Goal: Task Accomplishment & Management: Use online tool/utility

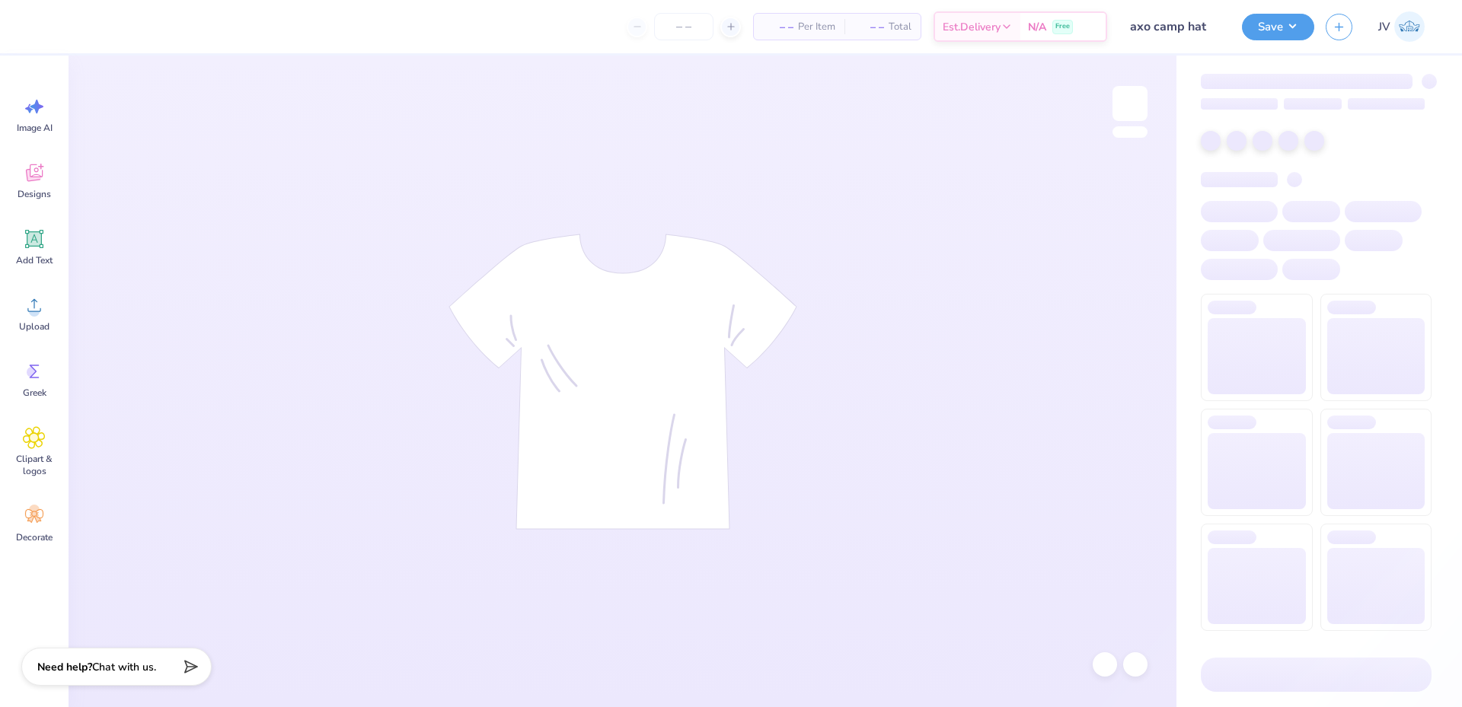
type input "24"
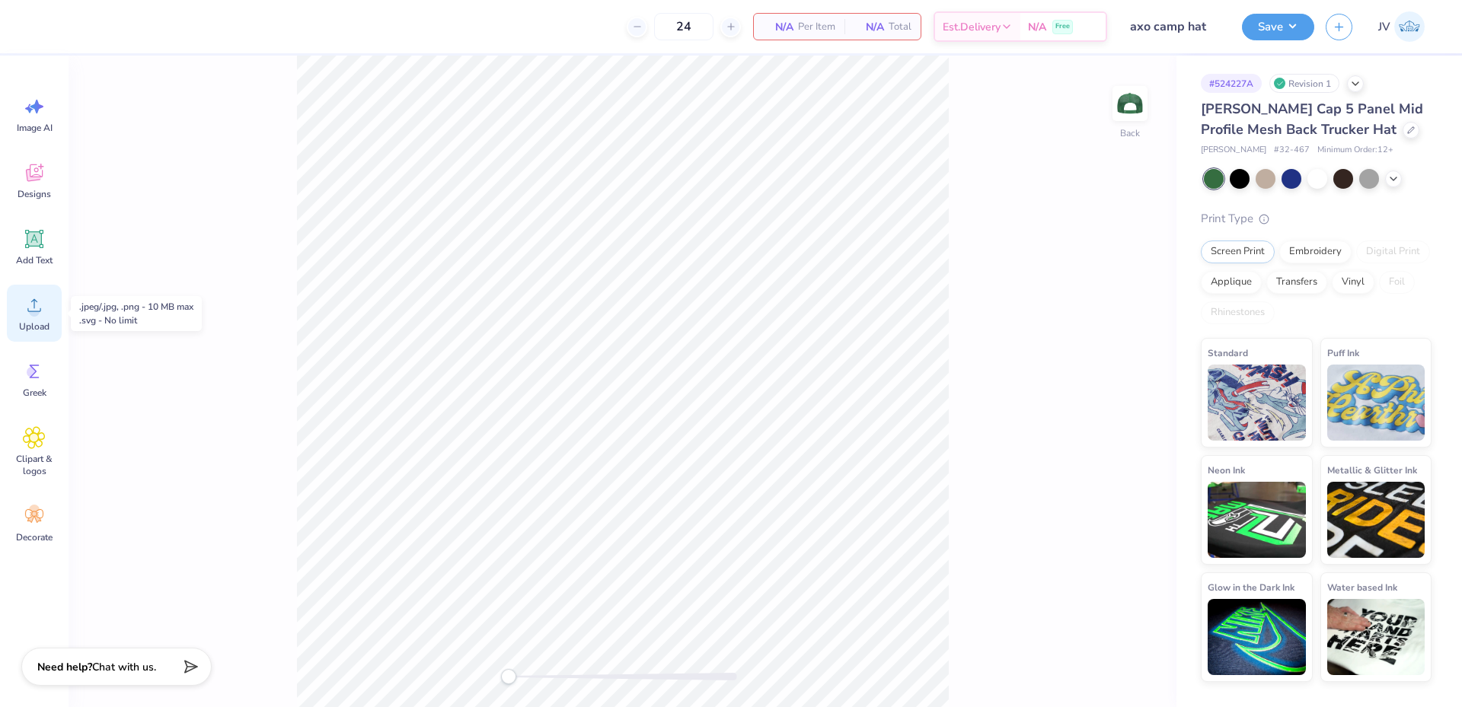
click at [30, 312] on circle at bounding box center [34, 311] width 11 height 11
click at [35, 304] on icon at bounding box center [34, 305] width 23 height 23
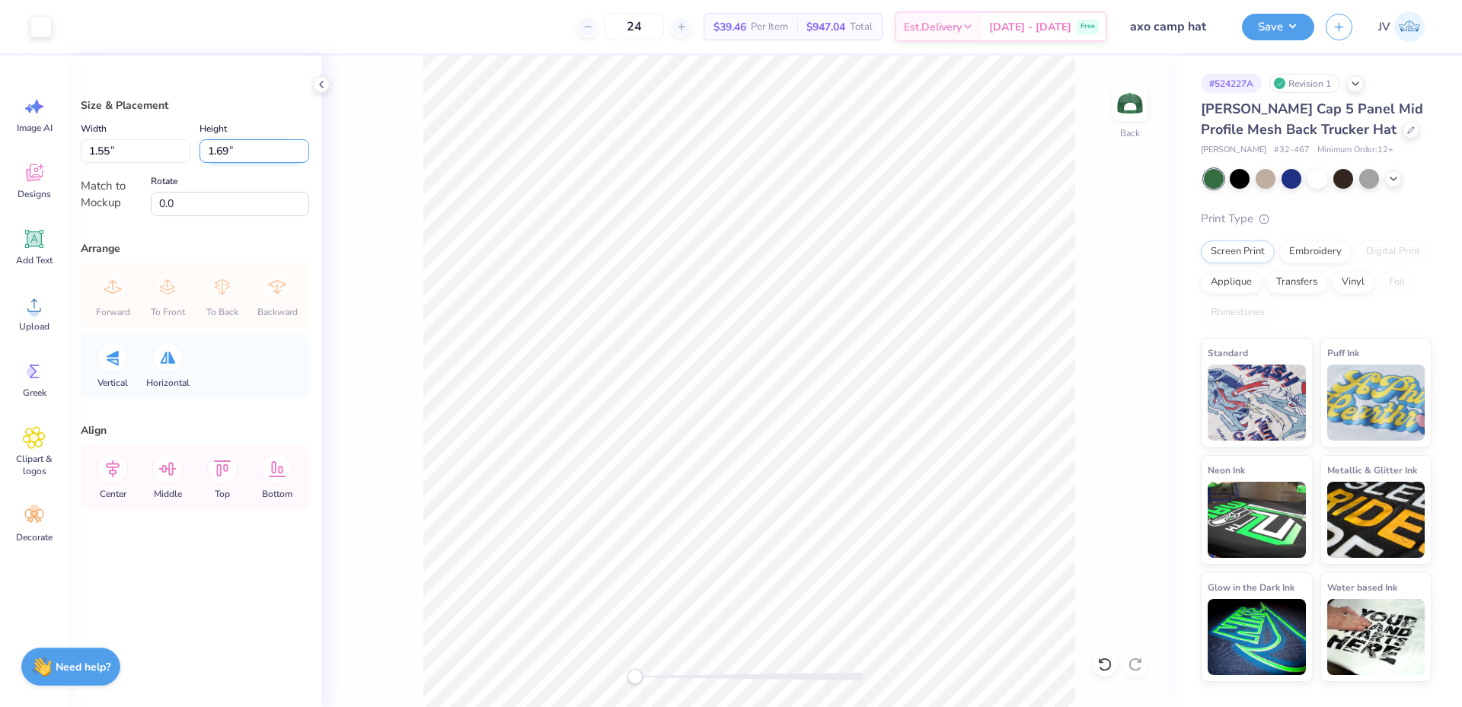
click at [236, 153] on input "1.69" at bounding box center [255, 151] width 110 height 24
type input "2.5"
type input "2.30"
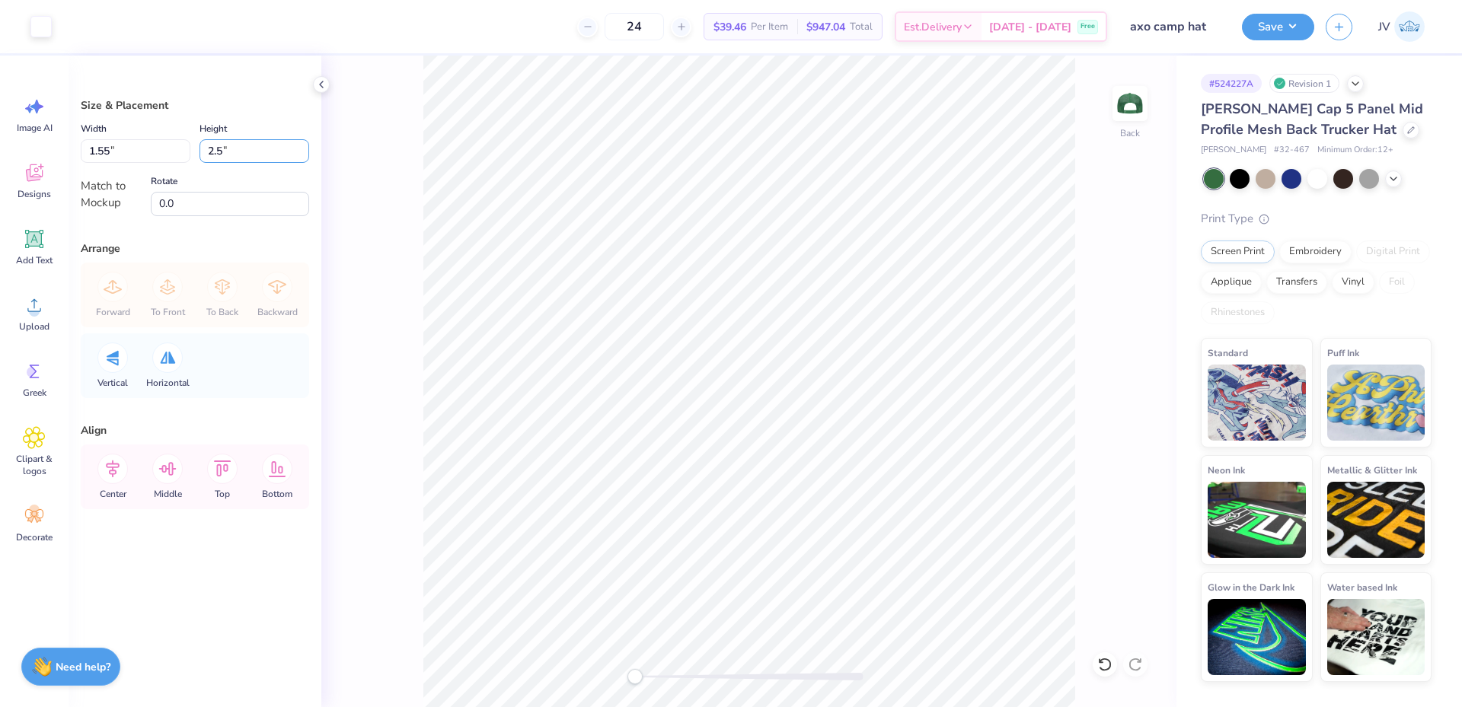
type input "2.50"
click at [819, 567] on li "Ungroup" at bounding box center [834, 570] width 120 height 30
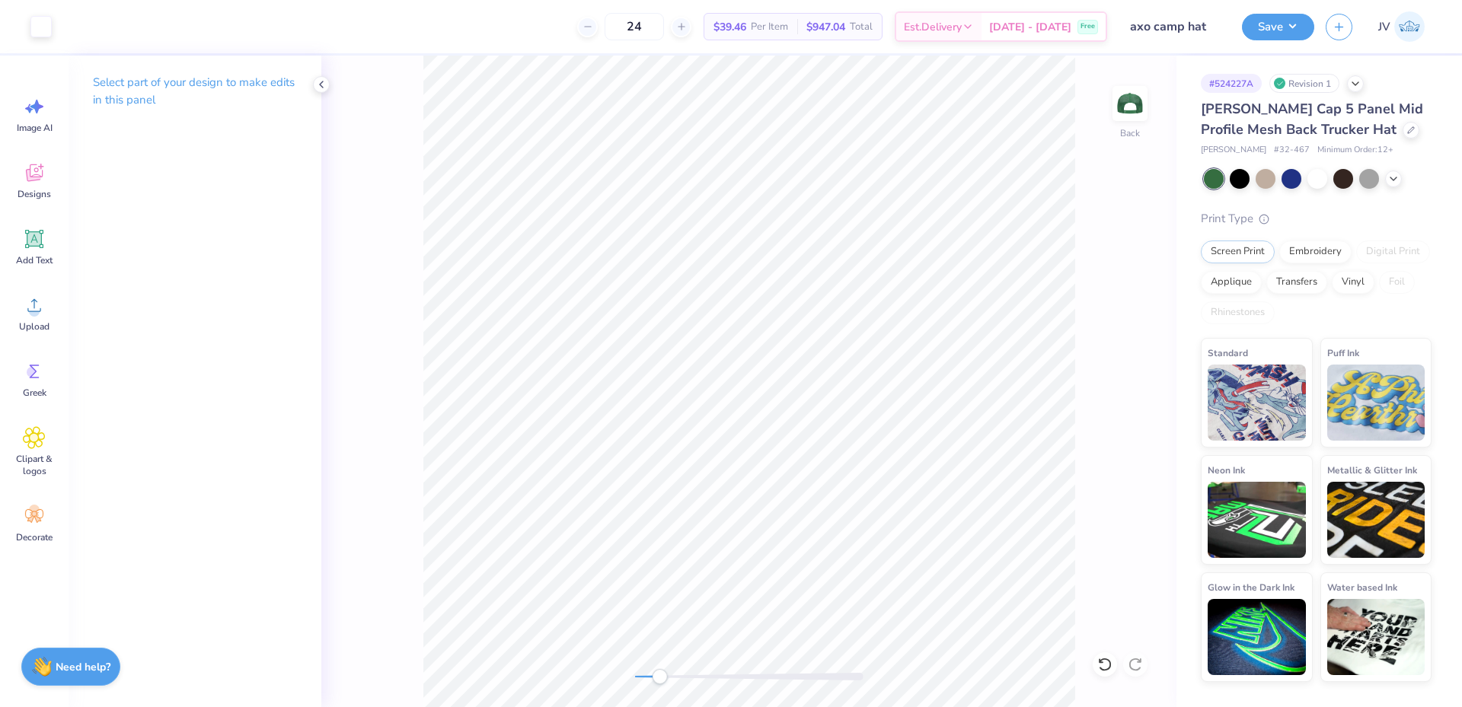
drag, startPoint x: 637, startPoint y: 679, endPoint x: 663, endPoint y: 681, distance: 26.0
click at [663, 681] on div "Accessibility label" at bounding box center [659, 676] width 15 height 15
click at [38, 247] on icon at bounding box center [34, 239] width 23 height 23
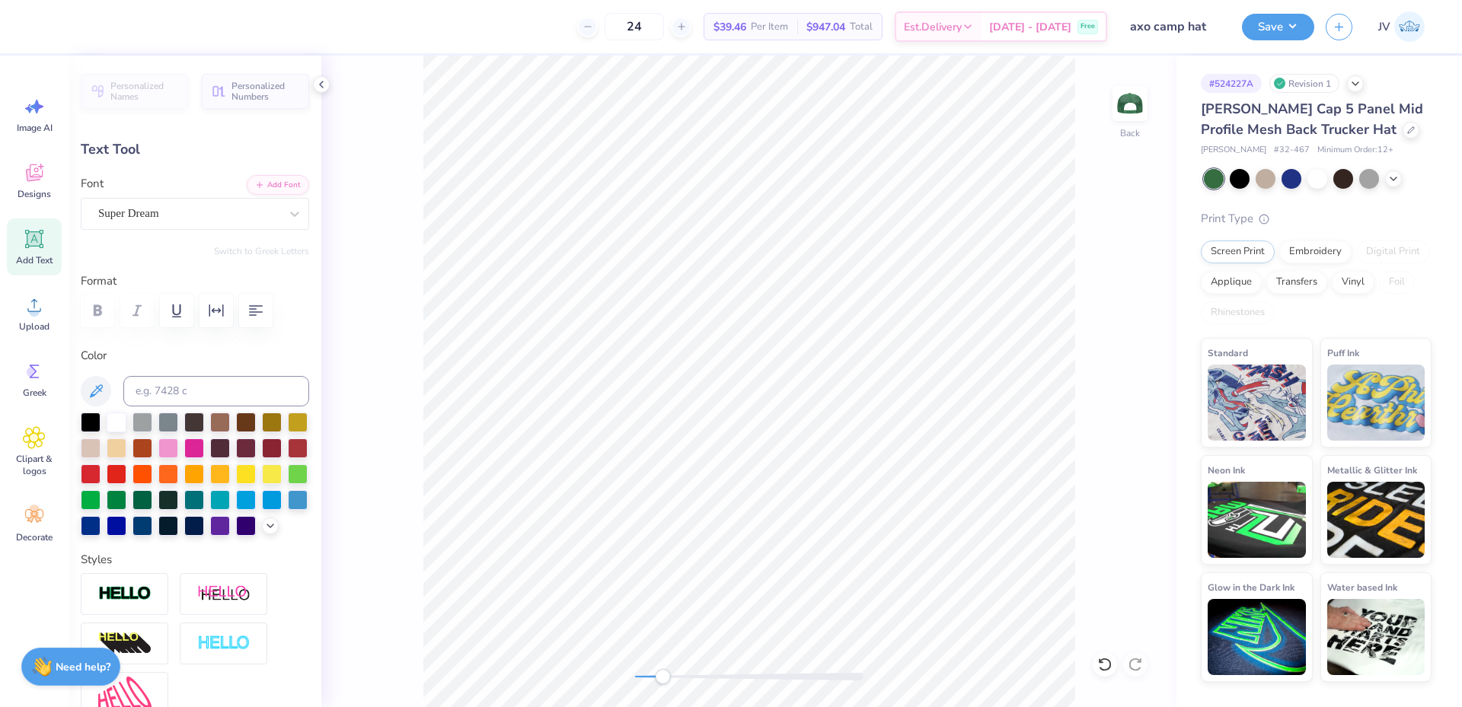
scroll to position [13, 2]
type textarea "CAMP"
click at [264, 174] on button "Add Font" at bounding box center [278, 184] width 62 height 20
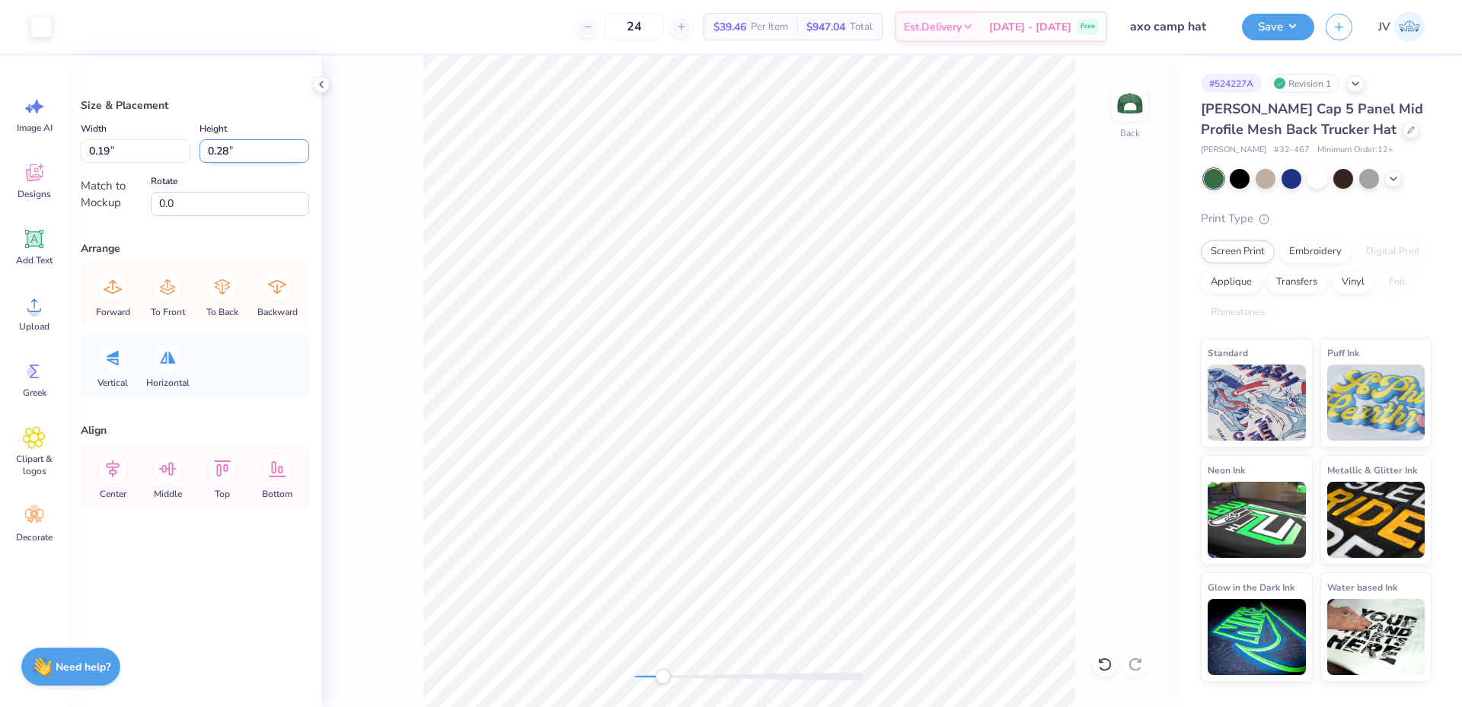
click at [219, 157] on input "0.28" at bounding box center [255, 151] width 110 height 24
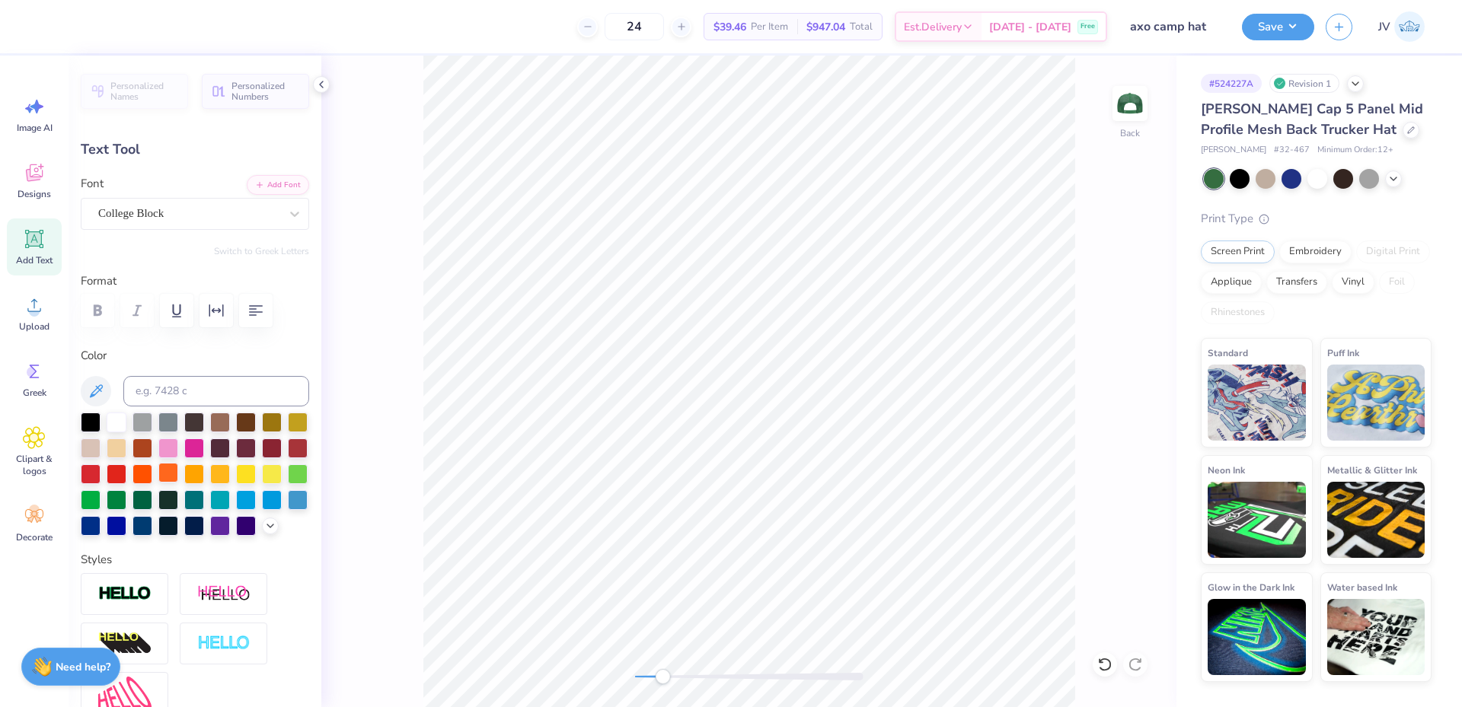
scroll to position [508, 0]
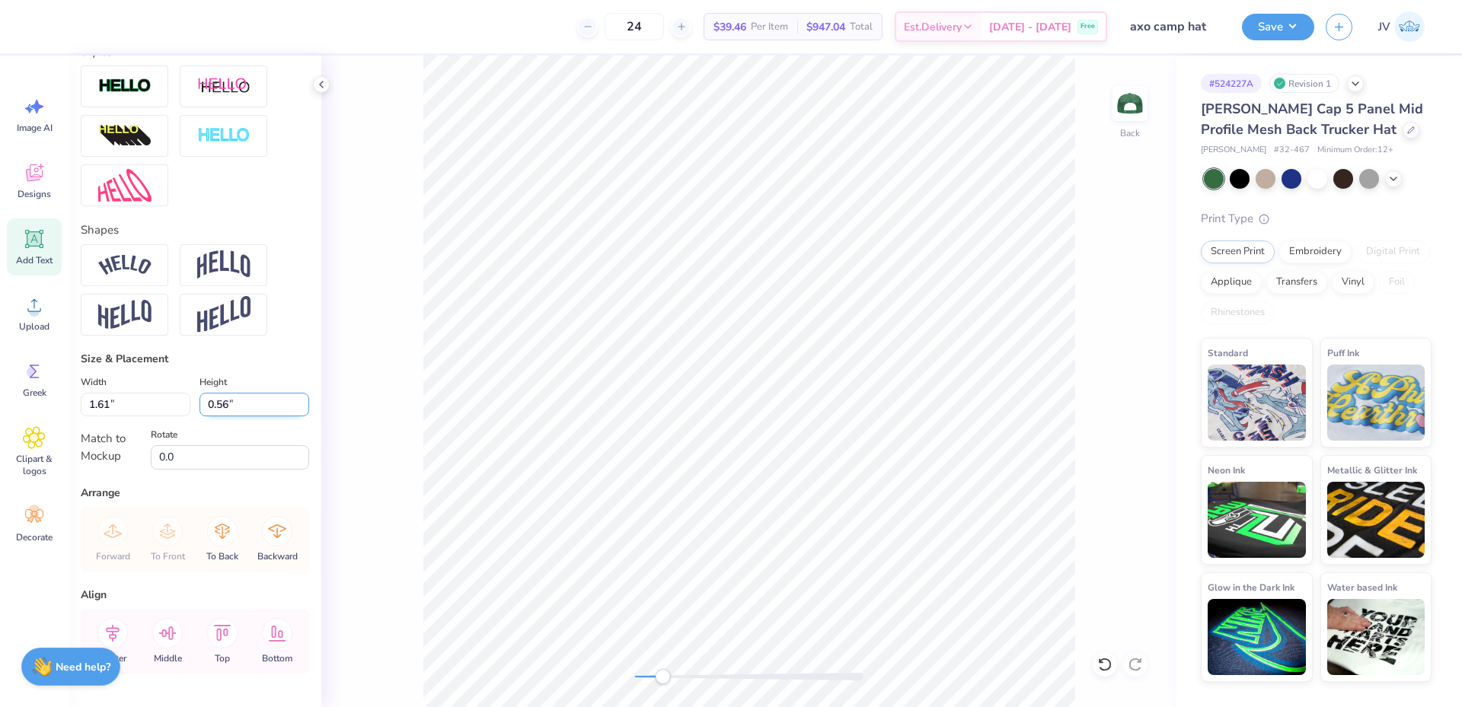
click at [234, 417] on input "0.56" at bounding box center [255, 405] width 110 height 24
paste input "28"
type input "0.28"
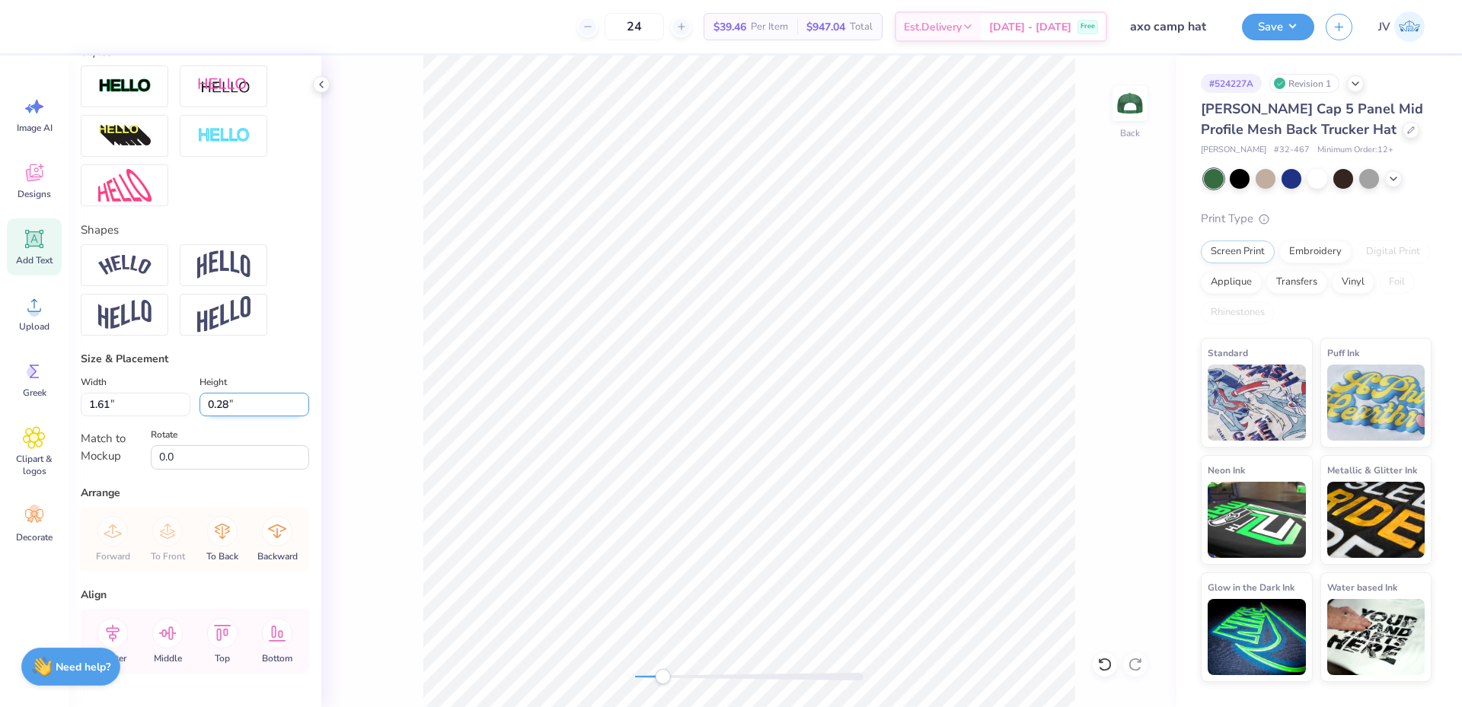
type input "0.81"
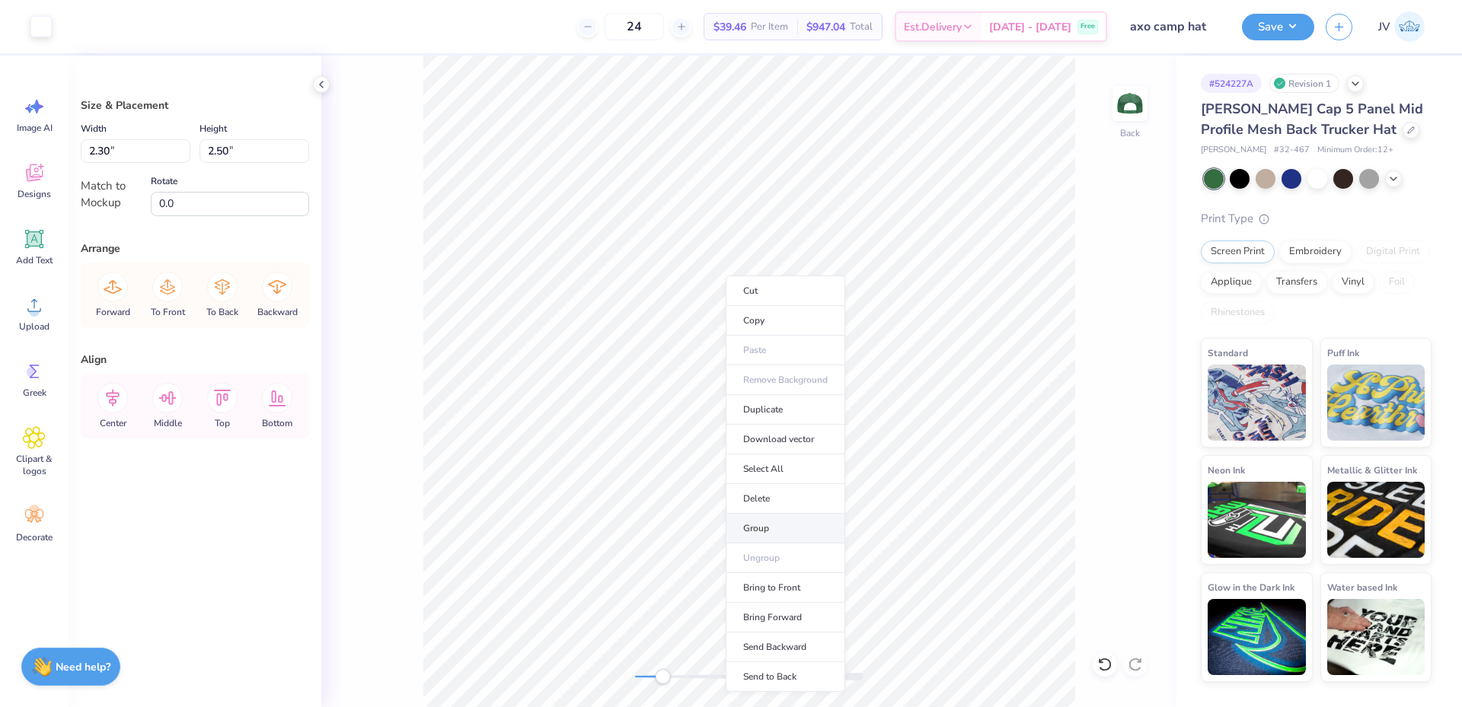
click at [752, 527] on li "Group" at bounding box center [786, 529] width 120 height 30
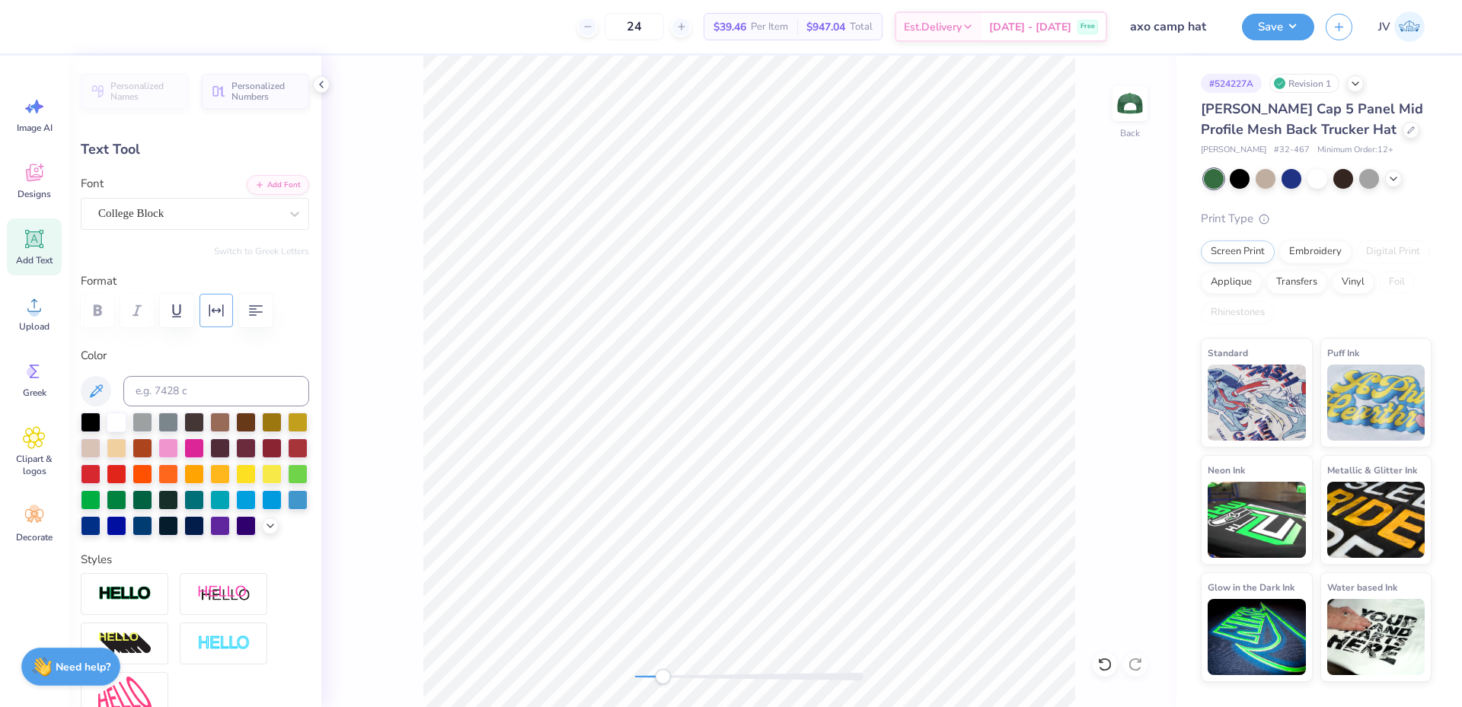
click at [216, 317] on icon "button" at bounding box center [216, 311] width 18 height 18
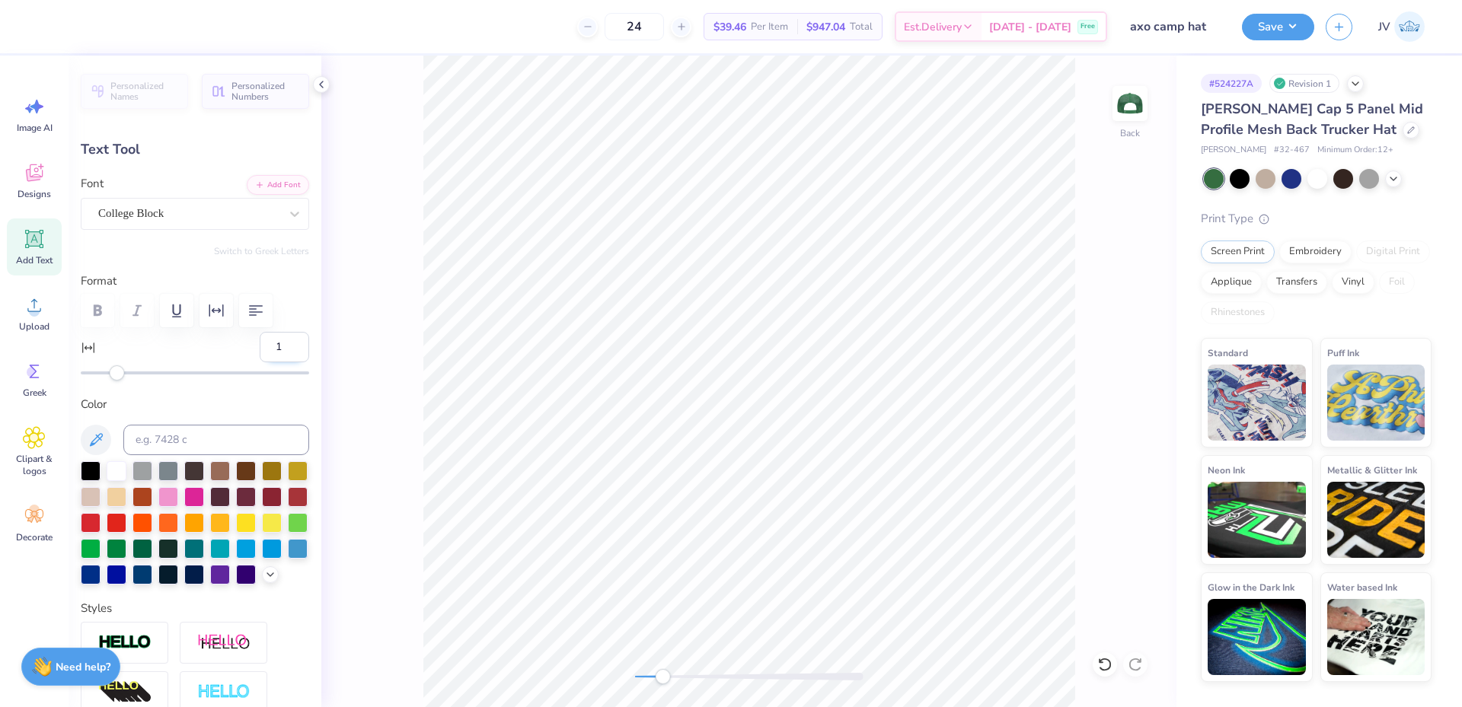
click at [283, 343] on input "1" at bounding box center [284, 347] width 49 height 30
click at [283, 342] on input "2" at bounding box center [284, 347] width 49 height 30
click at [283, 342] on input "3" at bounding box center [284, 347] width 49 height 30
click at [283, 342] on input "4" at bounding box center [284, 347] width 49 height 30
type input "5"
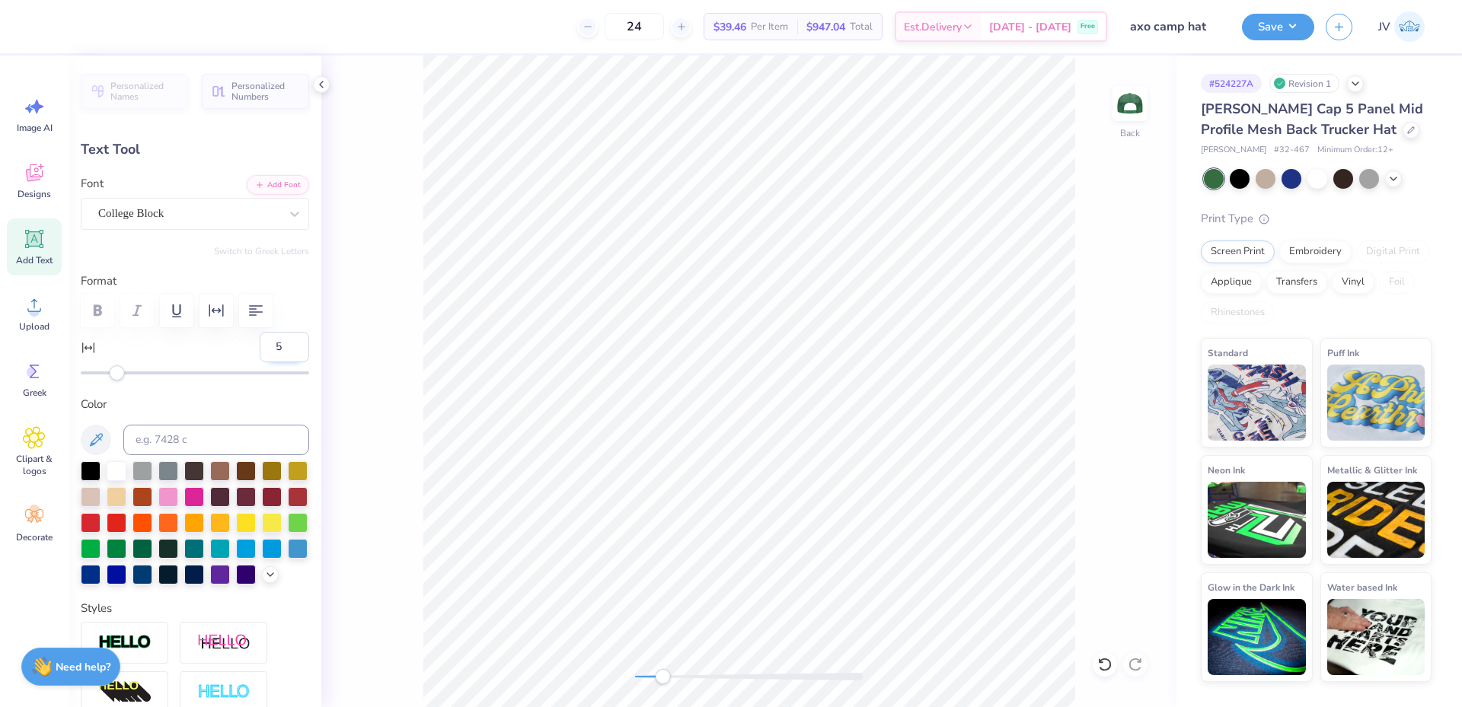
click at [283, 342] on input "5" at bounding box center [284, 347] width 49 height 30
type input "0.86"
type input "6"
click at [283, 342] on input "6" at bounding box center [284, 347] width 49 height 30
type input "0.87"
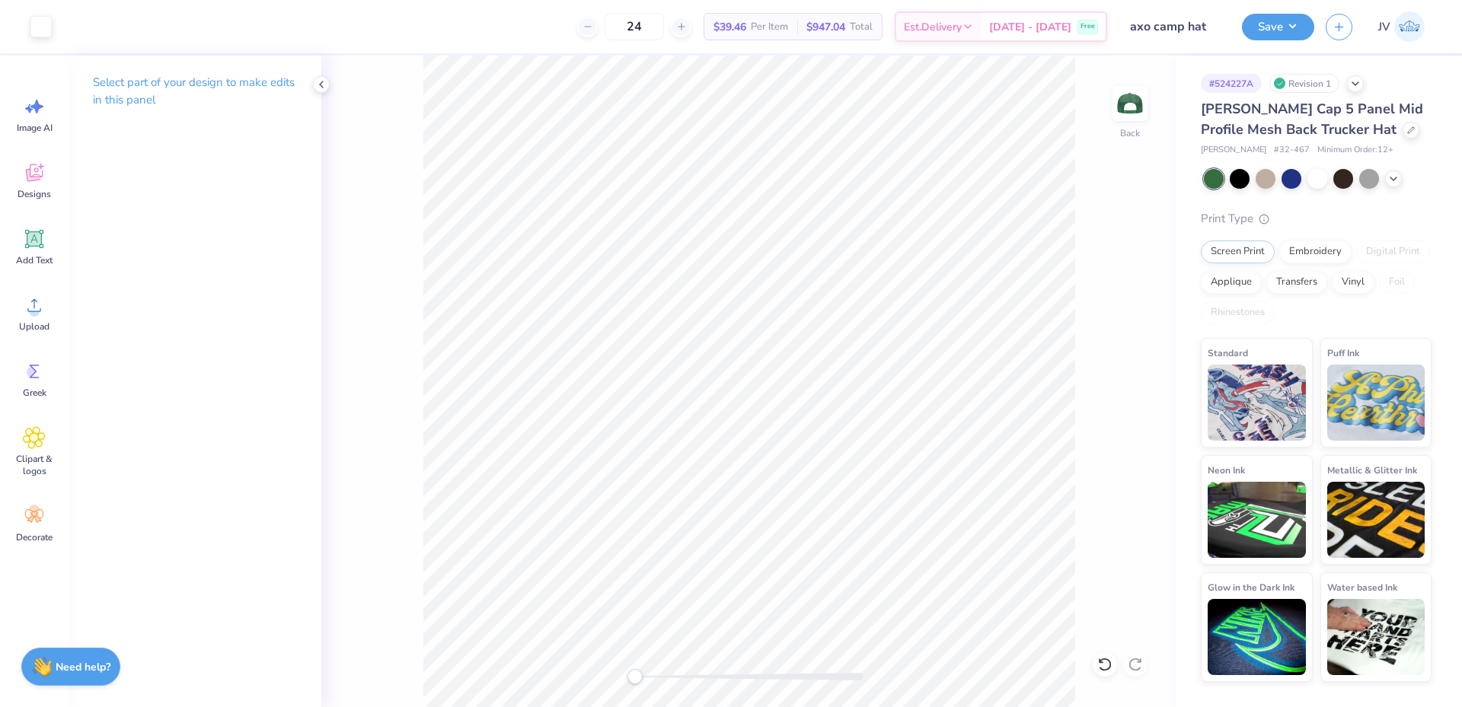
click at [623, 679] on div "Back" at bounding box center [748, 382] width 855 height 652
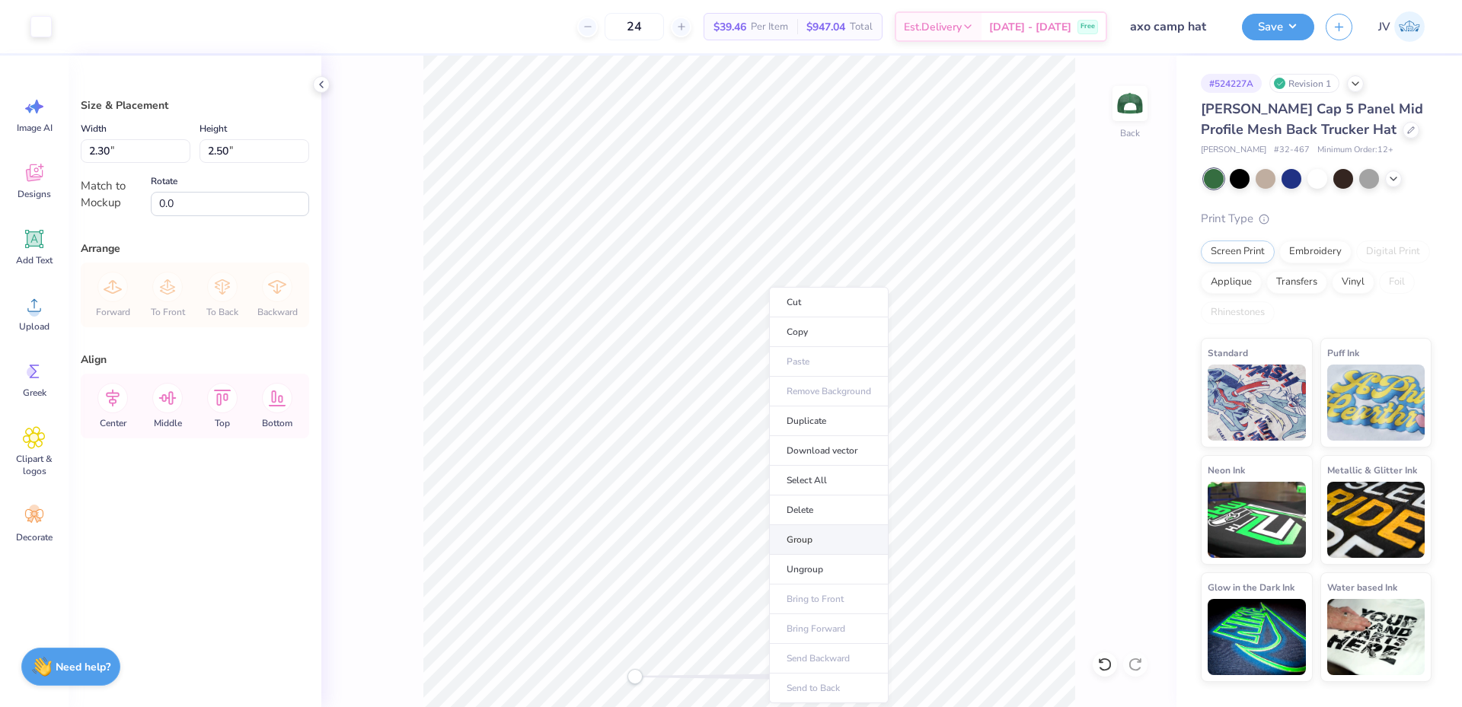
click at [808, 543] on li "Group" at bounding box center [829, 540] width 120 height 30
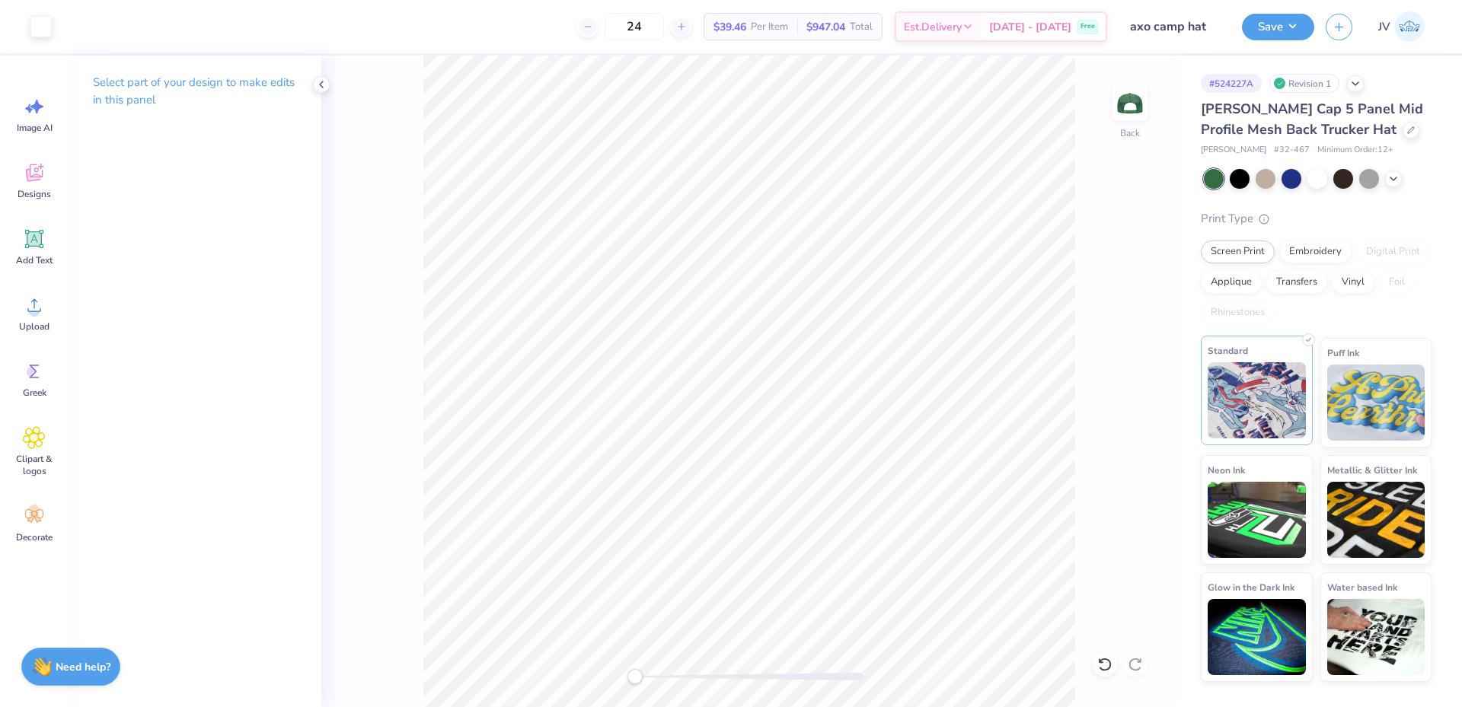
click at [1265, 372] on img at bounding box center [1257, 400] width 98 height 76
click at [1276, 22] on button "Save" at bounding box center [1278, 24] width 72 height 27
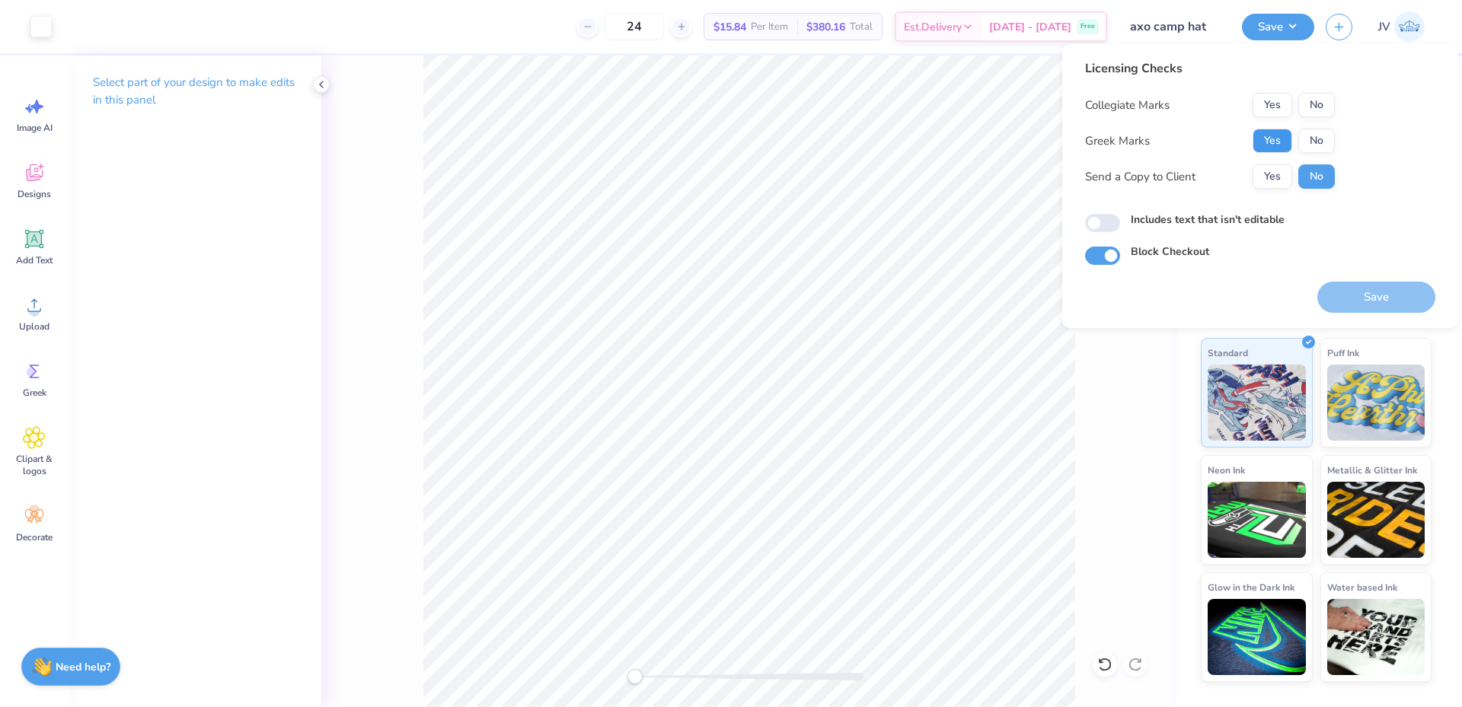
click at [1263, 136] on button "Yes" at bounding box center [1273, 141] width 40 height 24
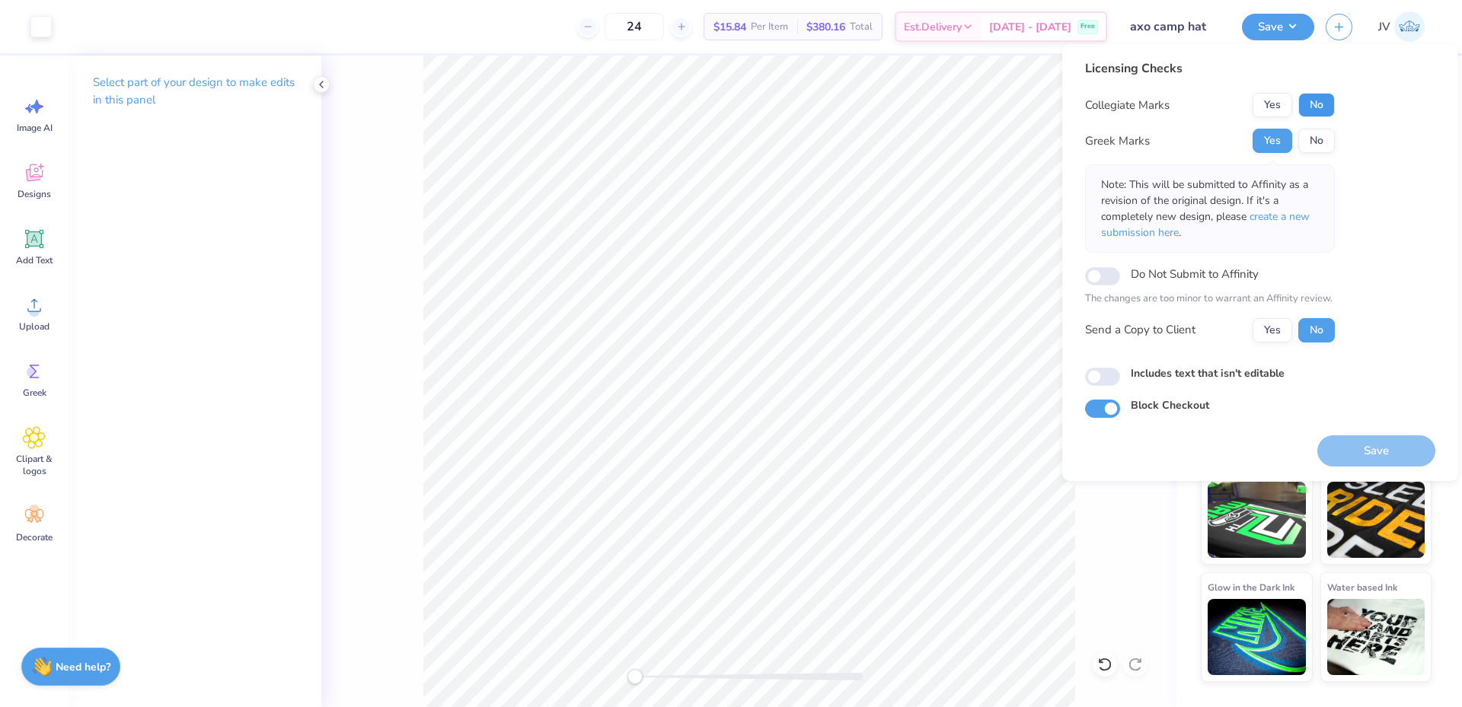
click at [1306, 105] on button "No" at bounding box center [1316, 105] width 37 height 24
click at [1269, 217] on span "create a new submission here" at bounding box center [1205, 224] width 209 height 30
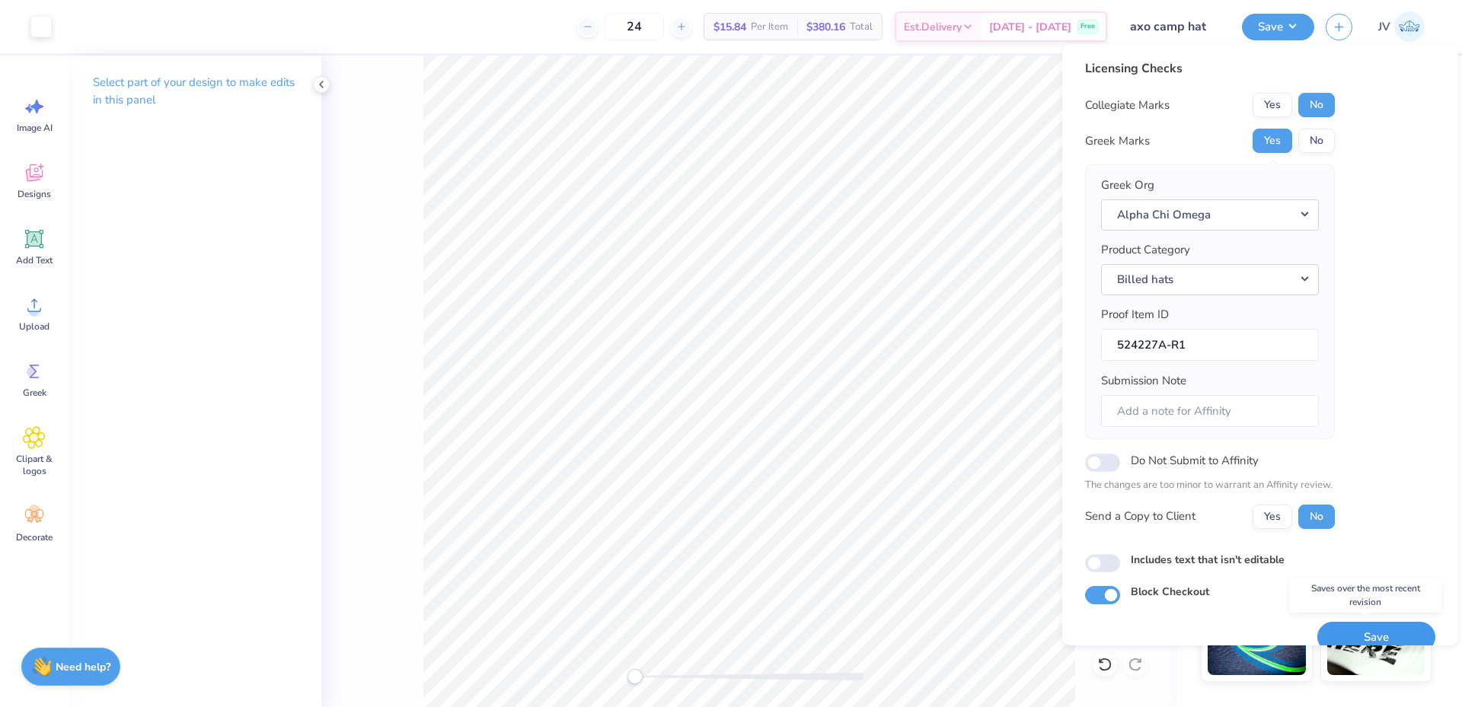
click at [1349, 635] on button "Save" at bounding box center [1376, 637] width 118 height 31
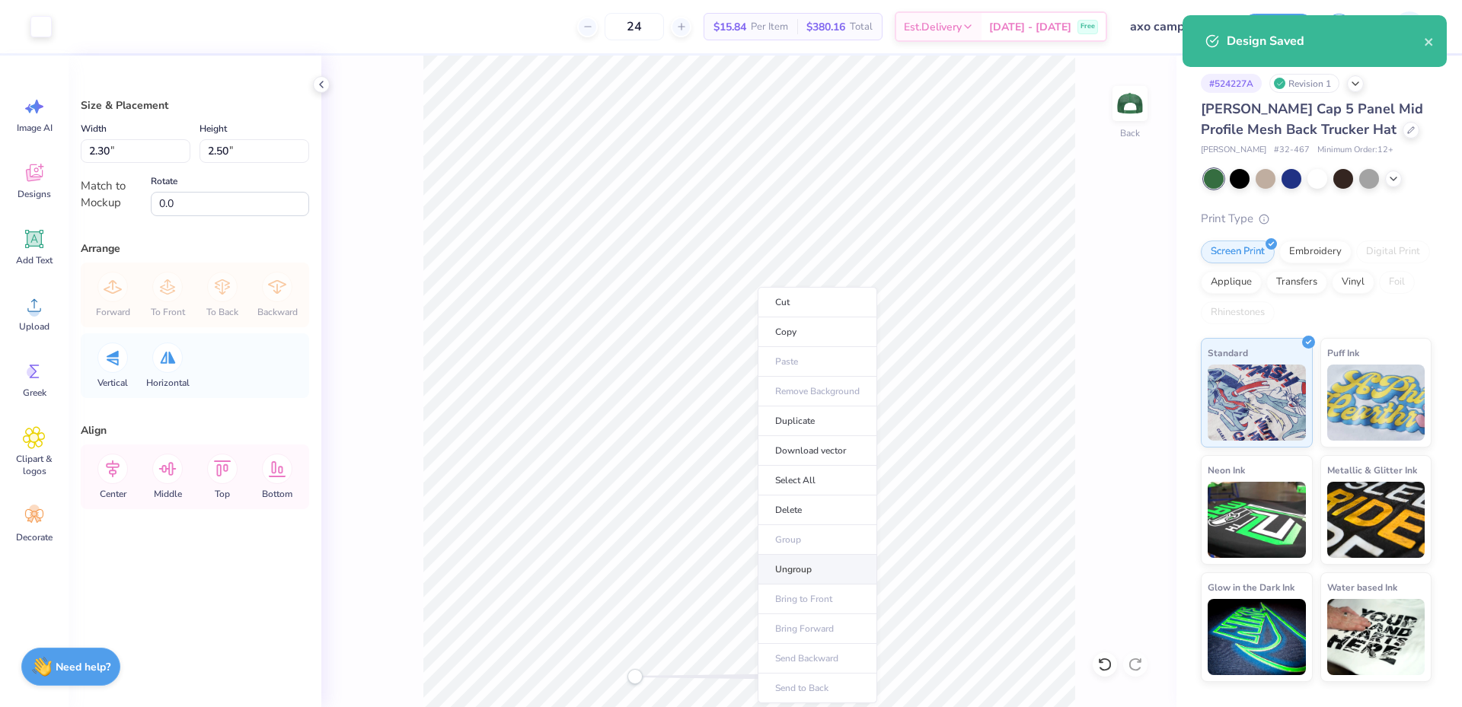
click at [789, 567] on li "Ungroup" at bounding box center [818, 570] width 120 height 30
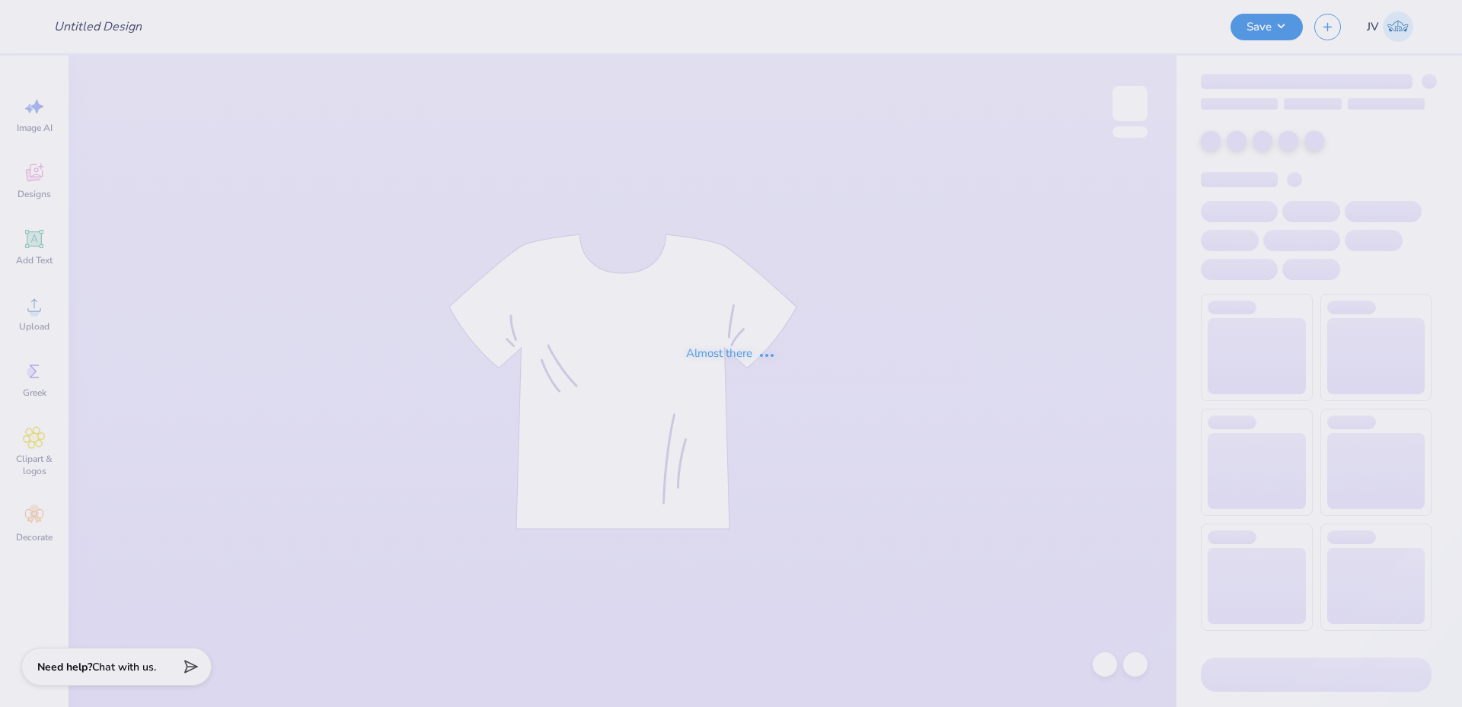
type input "Movember Shirt"
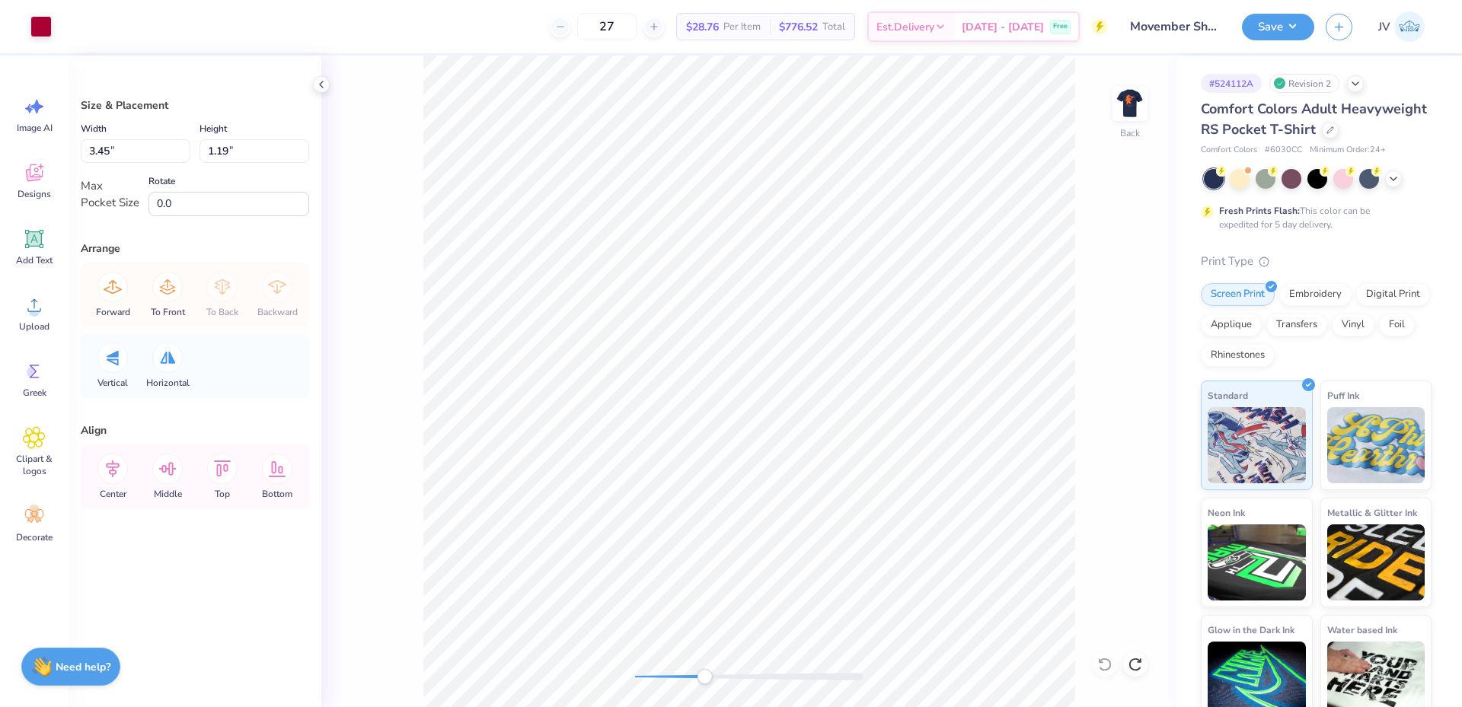
click at [704, 685] on div "Back" at bounding box center [748, 382] width 855 height 652
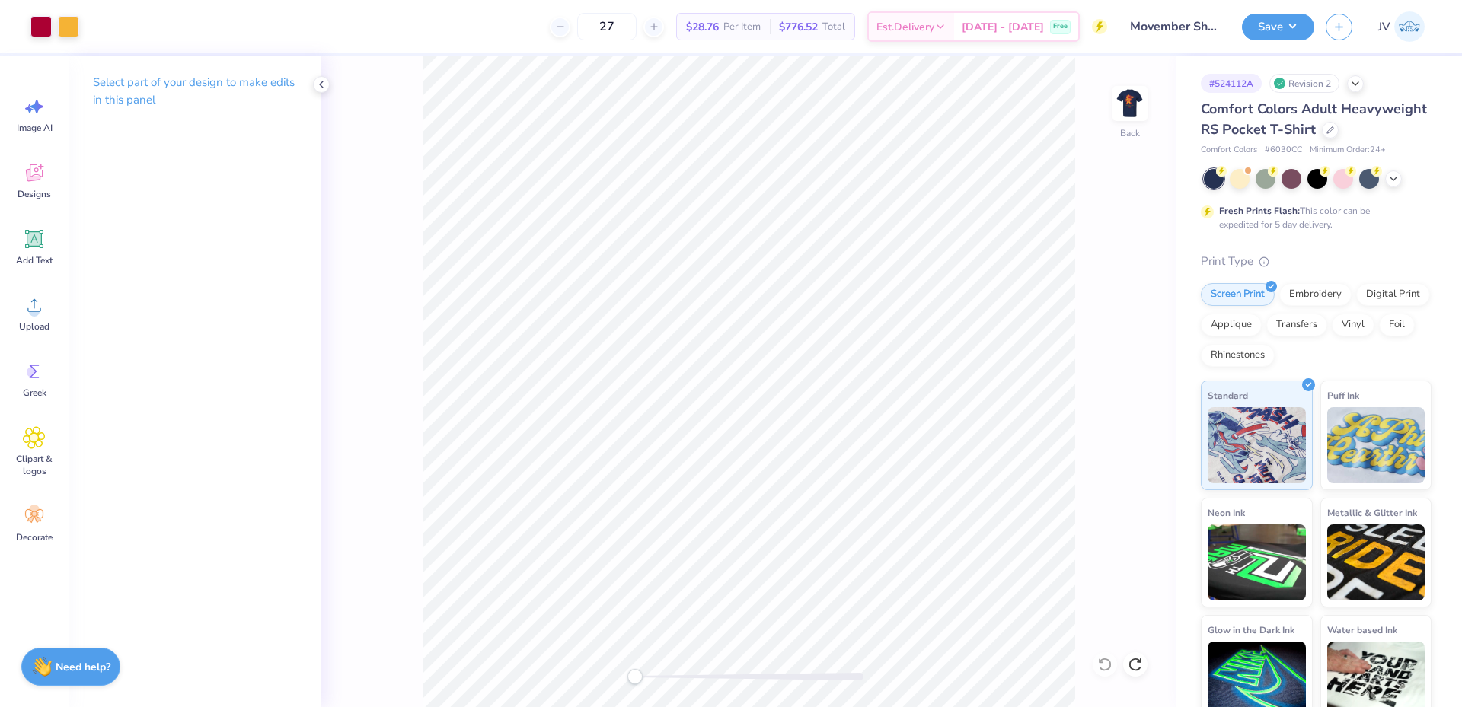
click at [583, 662] on div "Back" at bounding box center [748, 382] width 855 height 652
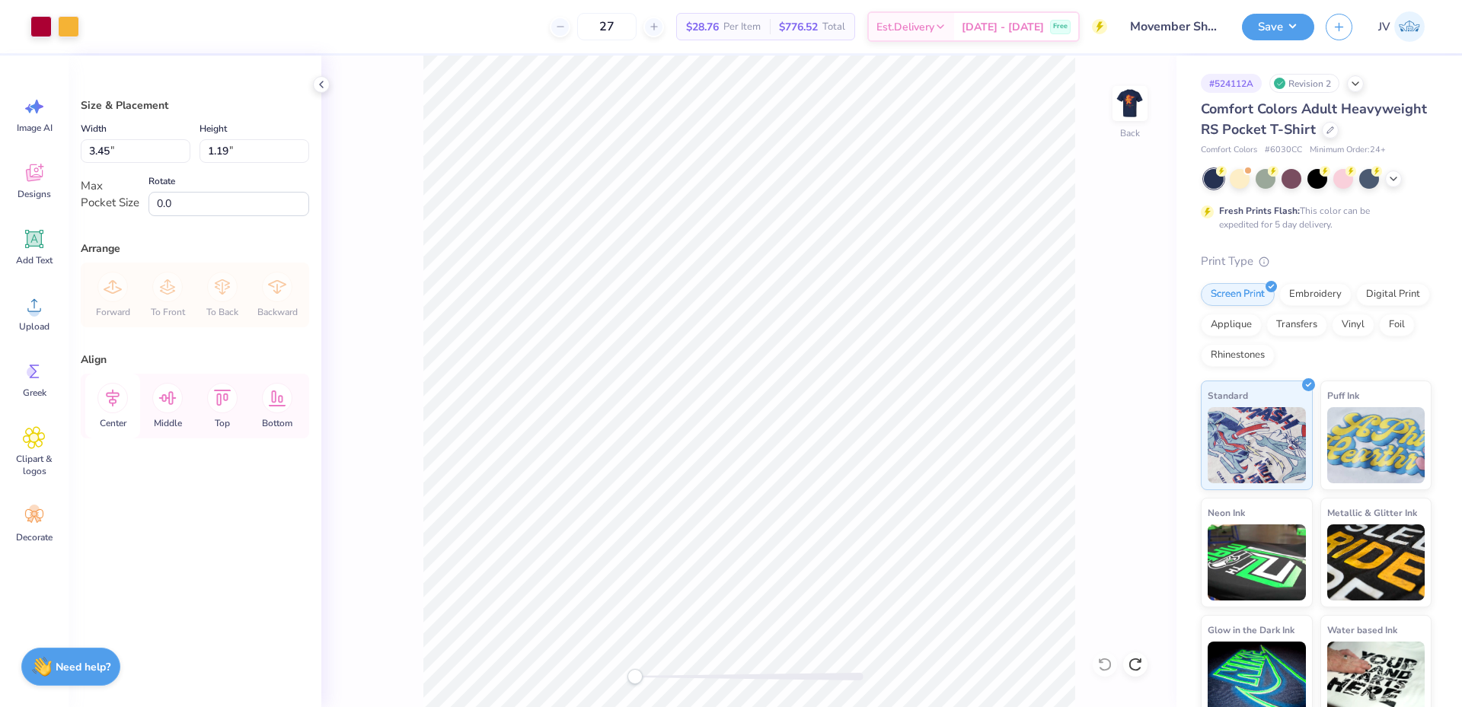
click at [120, 391] on icon at bounding box center [112, 398] width 30 height 30
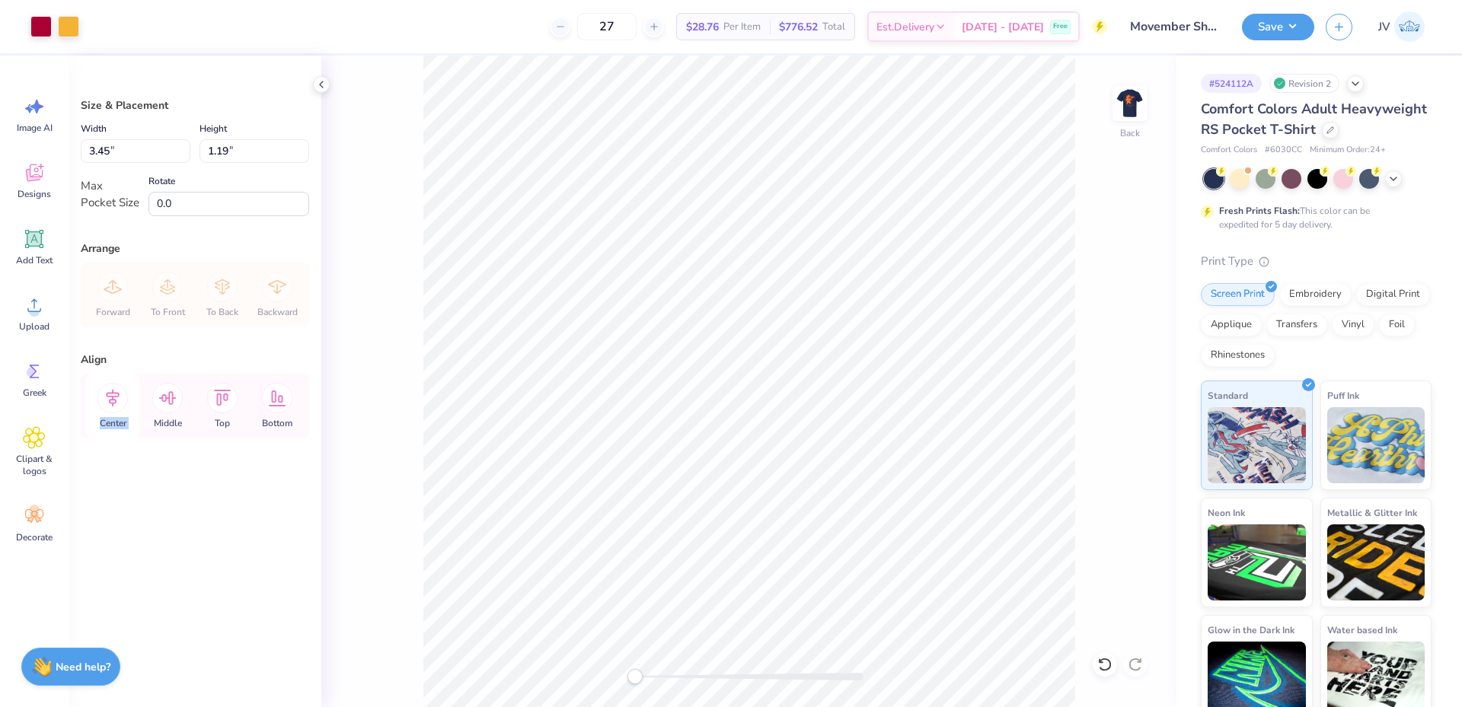
click at [120, 391] on icon at bounding box center [112, 398] width 30 height 30
drag, startPoint x: 134, startPoint y: 153, endPoint x: 0, endPoint y: 119, distance: 138.3
click at [0, 123] on div "Art colors 27 $28.76 Per Item $776.52 Total Est. Delivery [DATE] - [DATE] Free …" at bounding box center [731, 353] width 1462 height 707
type input "3.50"
type input "1.21"
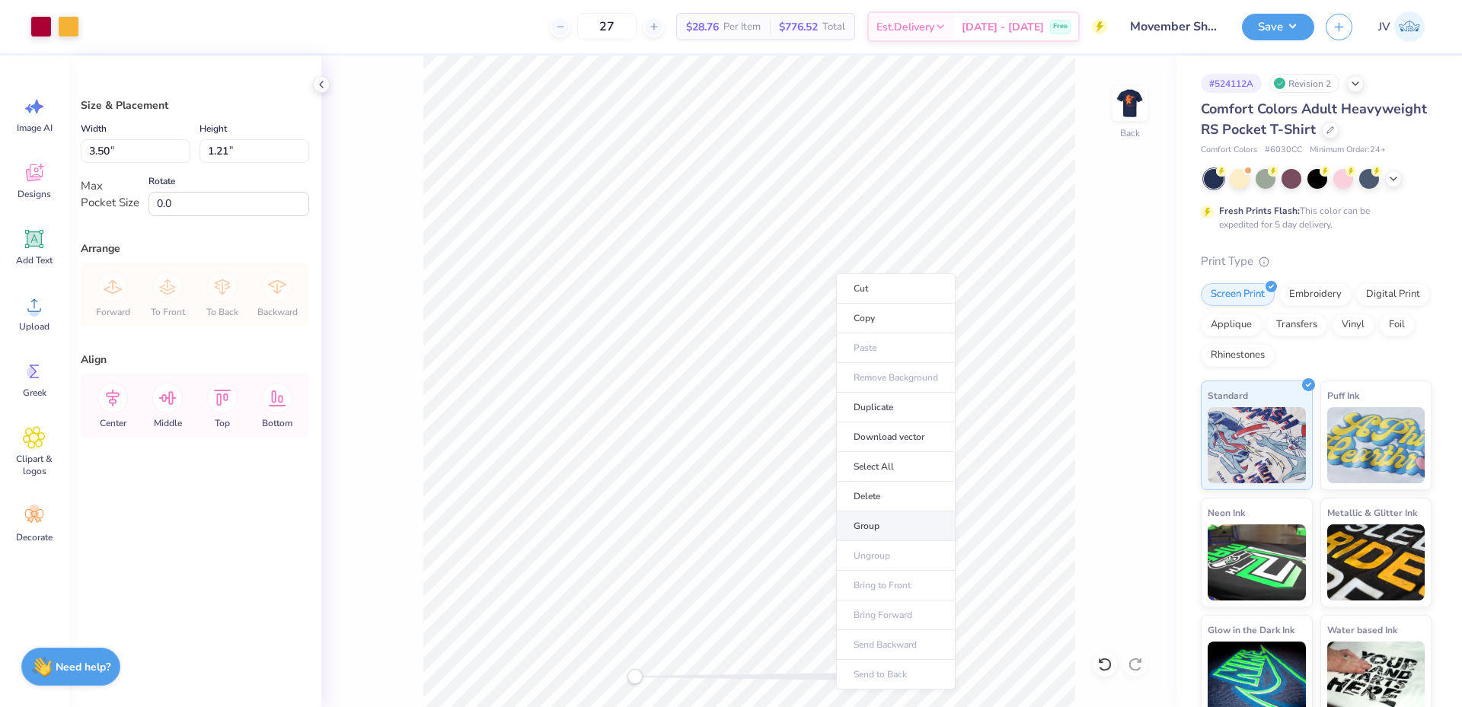
click at [881, 528] on li "Group" at bounding box center [896, 527] width 120 height 30
click at [1136, 94] on img at bounding box center [1130, 103] width 61 height 61
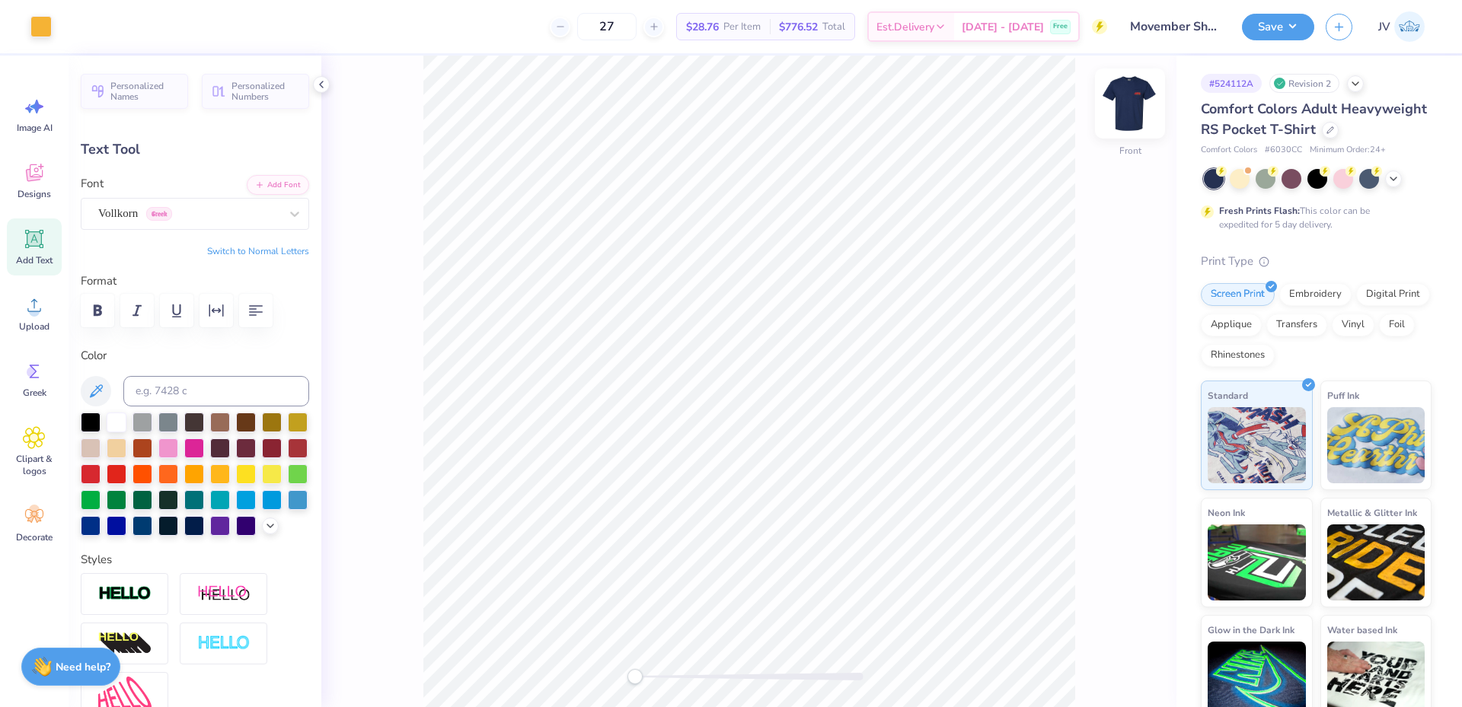
type input "2.17"
type input "0.80"
type input "15.79"
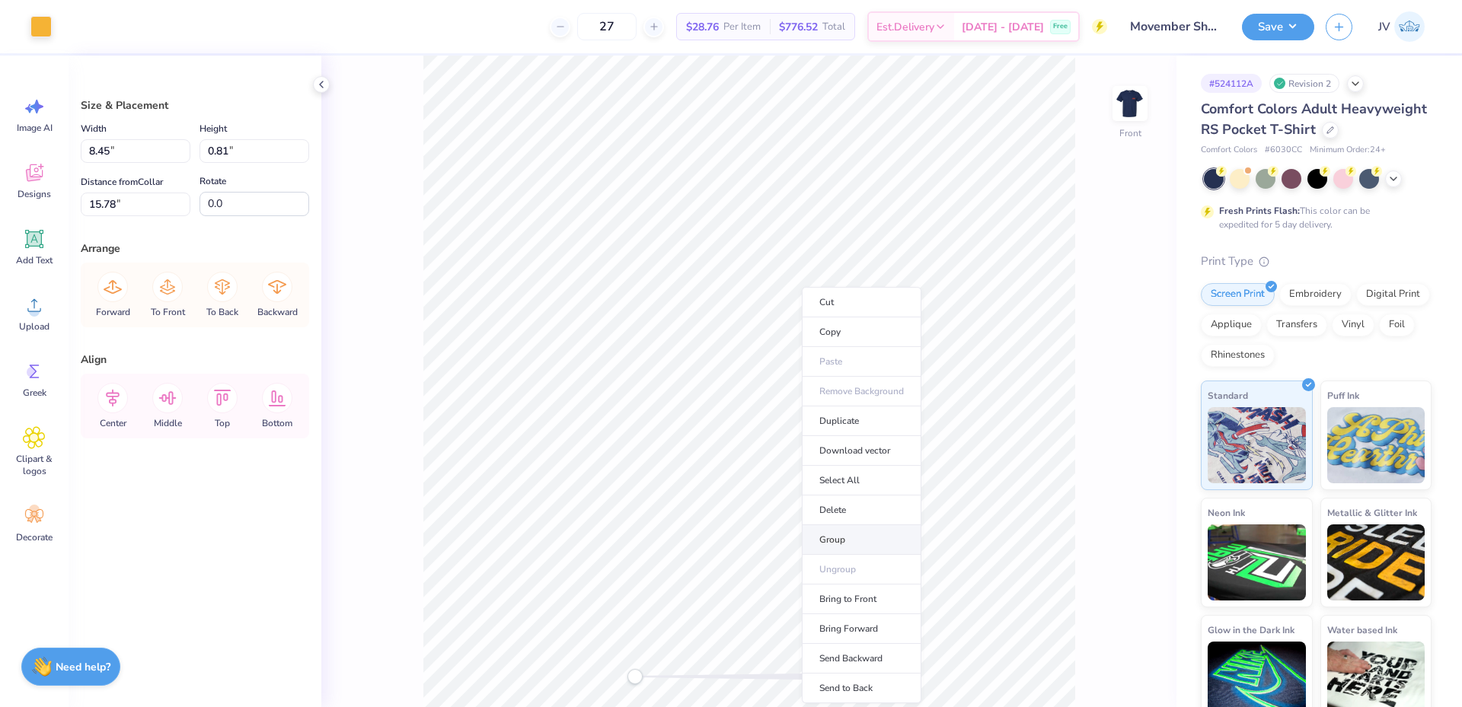
click at [856, 538] on li "Group" at bounding box center [862, 540] width 120 height 30
click at [724, 544] on li "Group" at bounding box center [729, 540] width 120 height 30
type input "11.19"
type input "10.37"
type input "4.71"
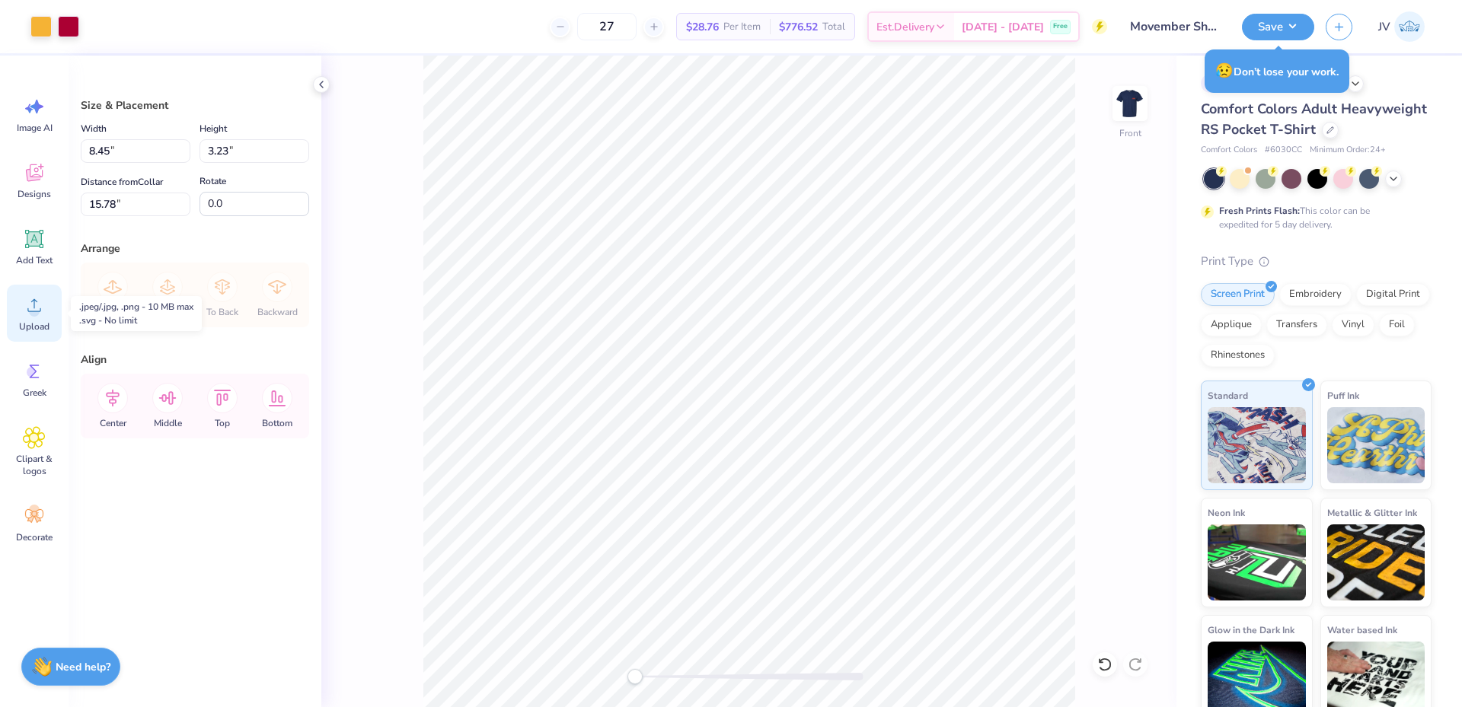
click at [35, 320] on div "Upload" at bounding box center [34, 313] width 55 height 57
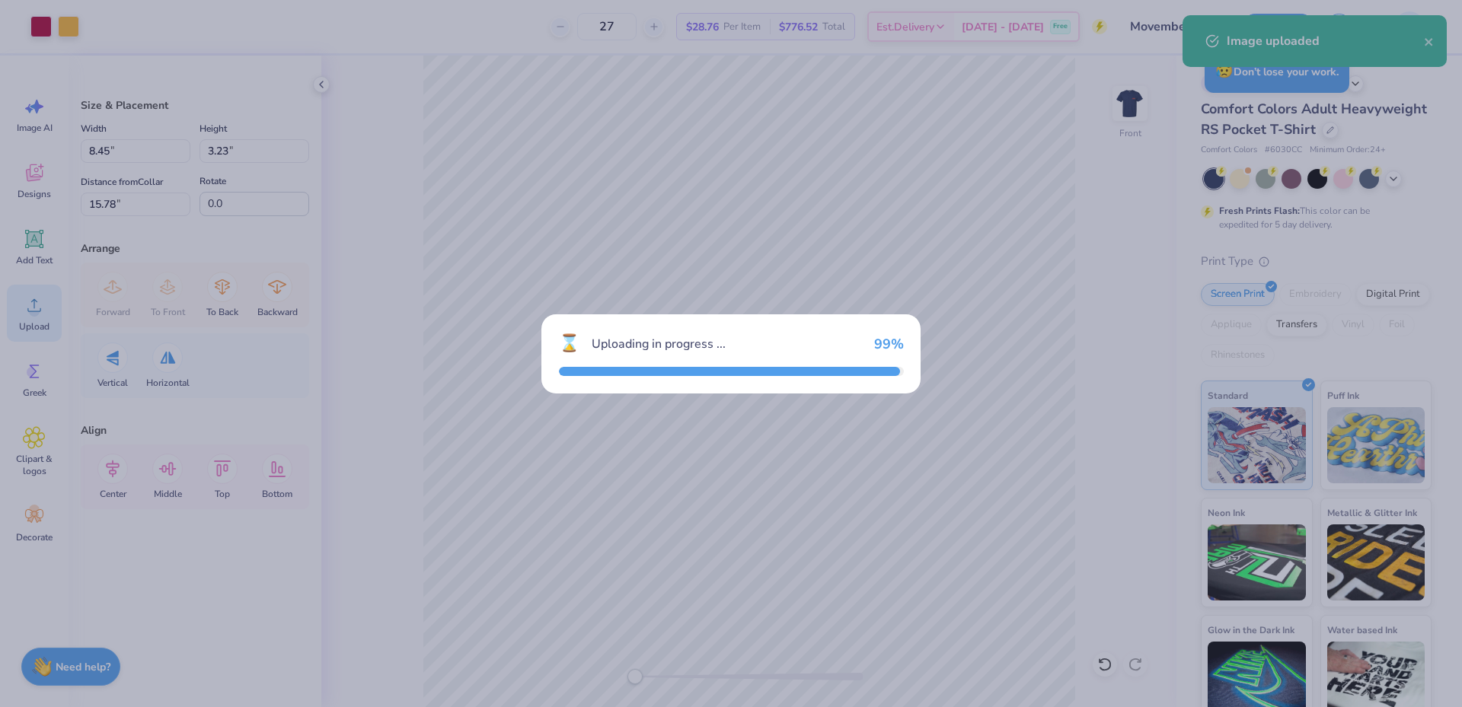
type input "14.13"
type input "15.51"
type input "6.50"
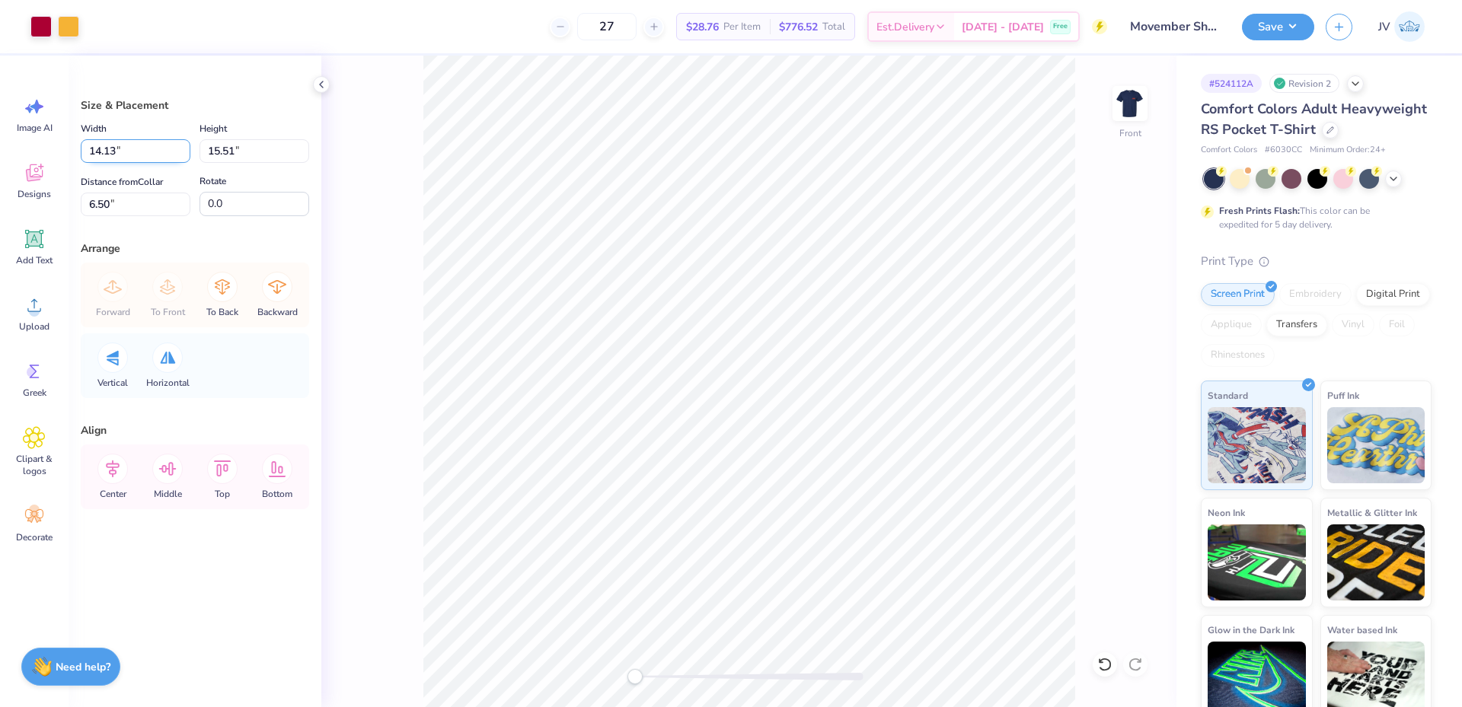
click at [109, 161] on input "14.13" at bounding box center [136, 151] width 110 height 24
type input "12.00"
type input "13.17"
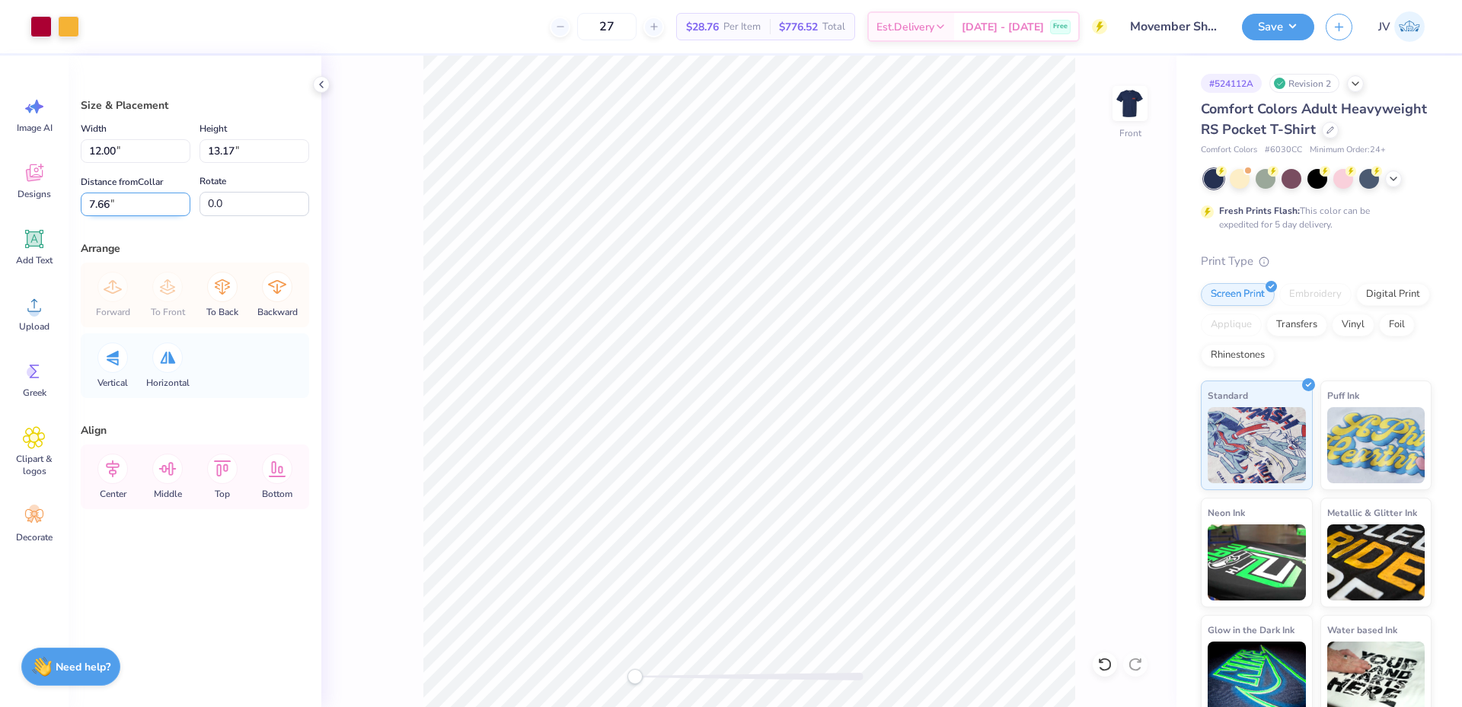
click at [126, 209] on input "7.66" at bounding box center [136, 205] width 110 height 24
type input "3"
drag, startPoint x: 138, startPoint y: 149, endPoint x: 0, endPoint y: 86, distance: 151.6
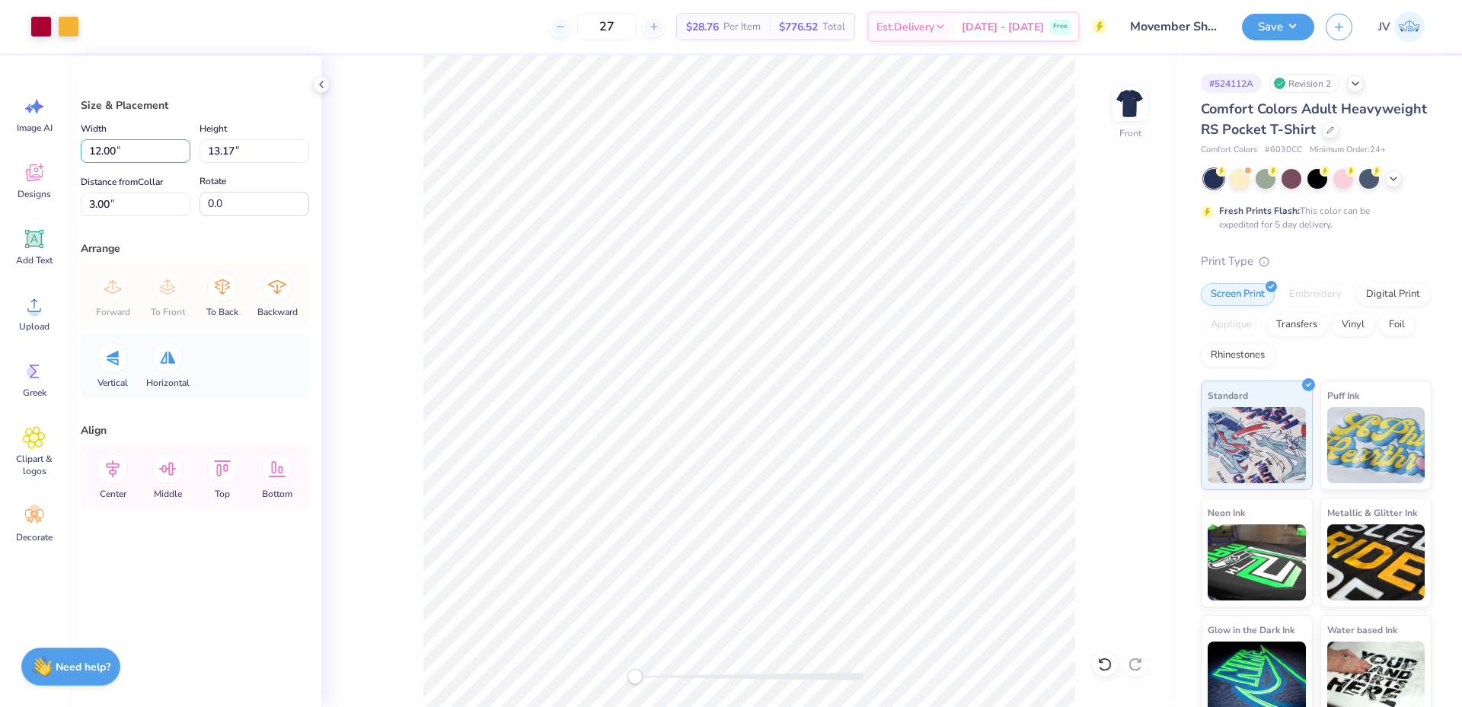
click at [0, 86] on div "Art colors 27 $28.76 Per Item $776.52 Total Est. Delivery [DATE] - [DATE] Free …" at bounding box center [731, 353] width 1462 height 707
type input "10.00"
type input "10.97"
type input "4.10"
click at [115, 476] on icon at bounding box center [112, 469] width 30 height 30
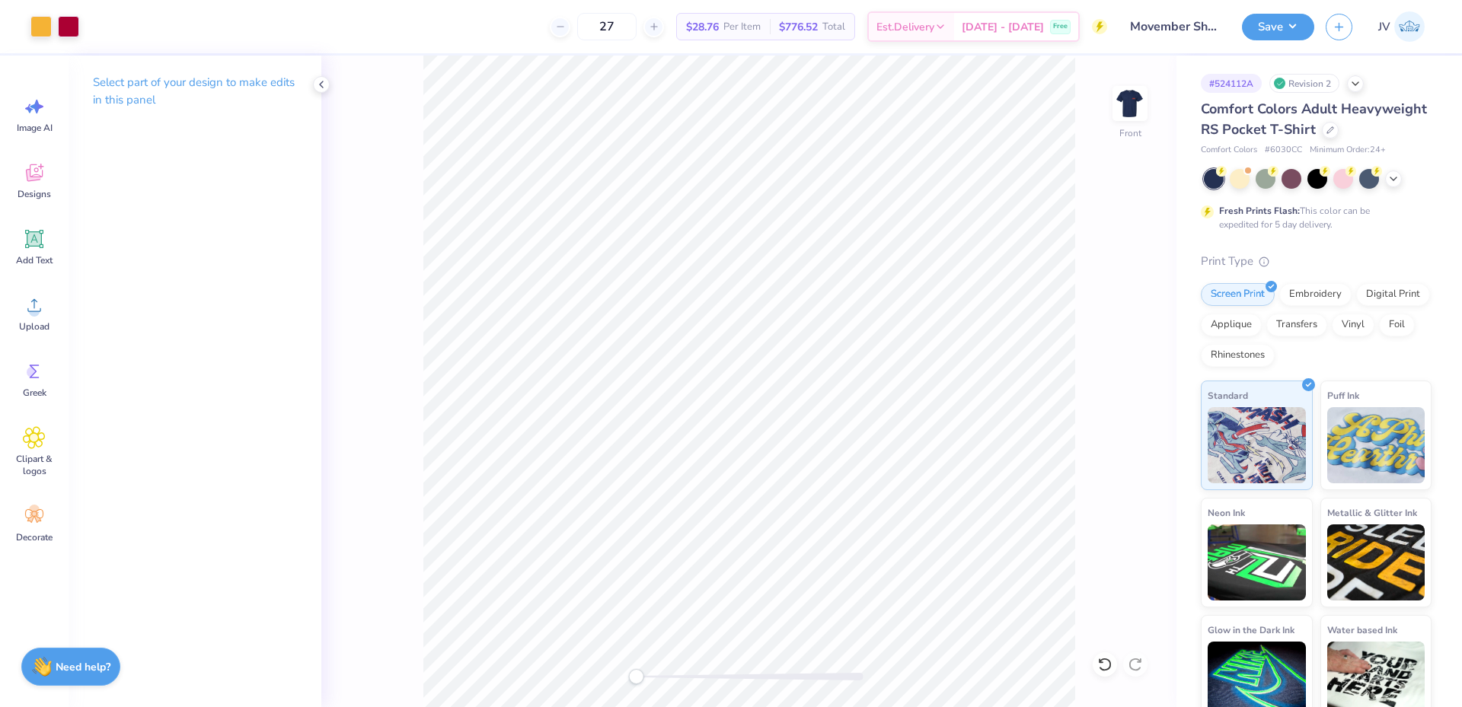
click at [636, 685] on div "Front" at bounding box center [748, 382] width 855 height 652
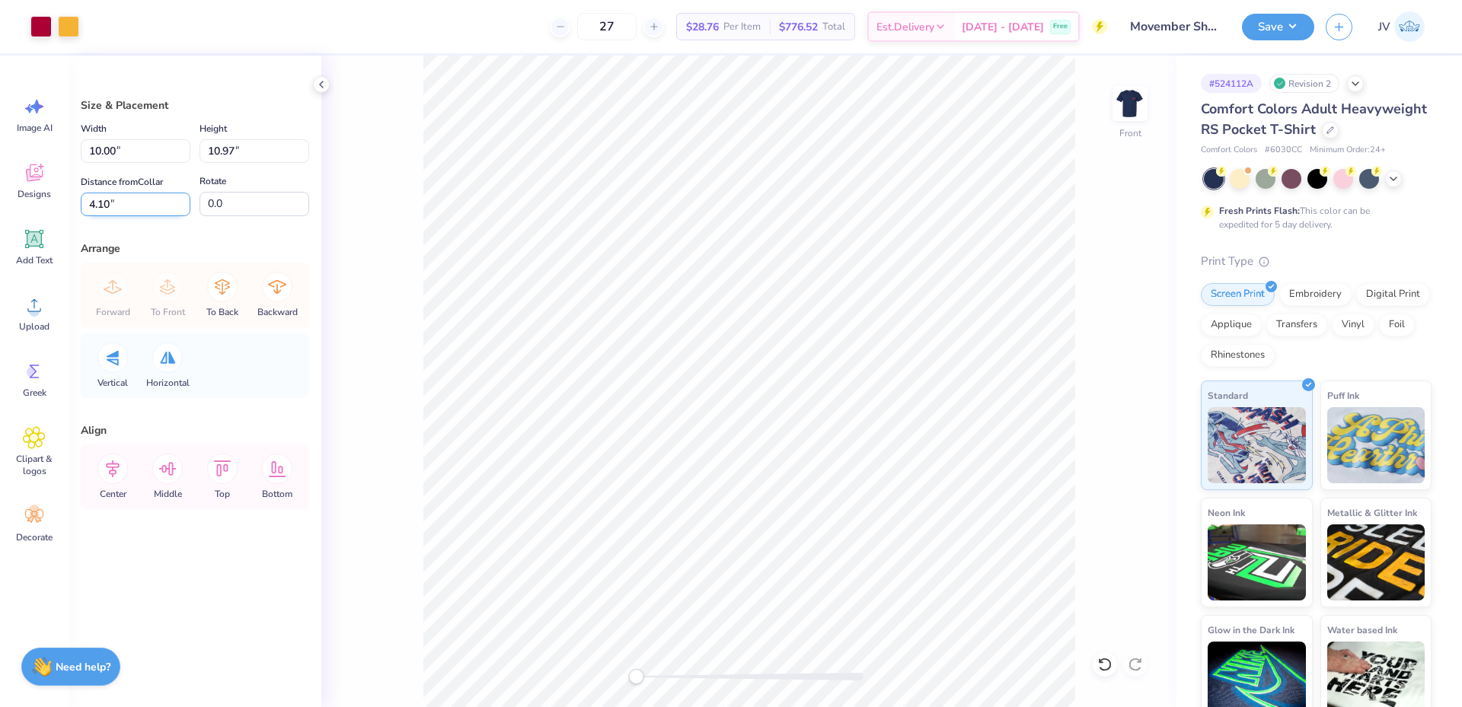
click at [140, 200] on input "4.10" at bounding box center [136, 205] width 110 height 24
type input "3"
click at [124, 474] on icon at bounding box center [112, 469] width 30 height 30
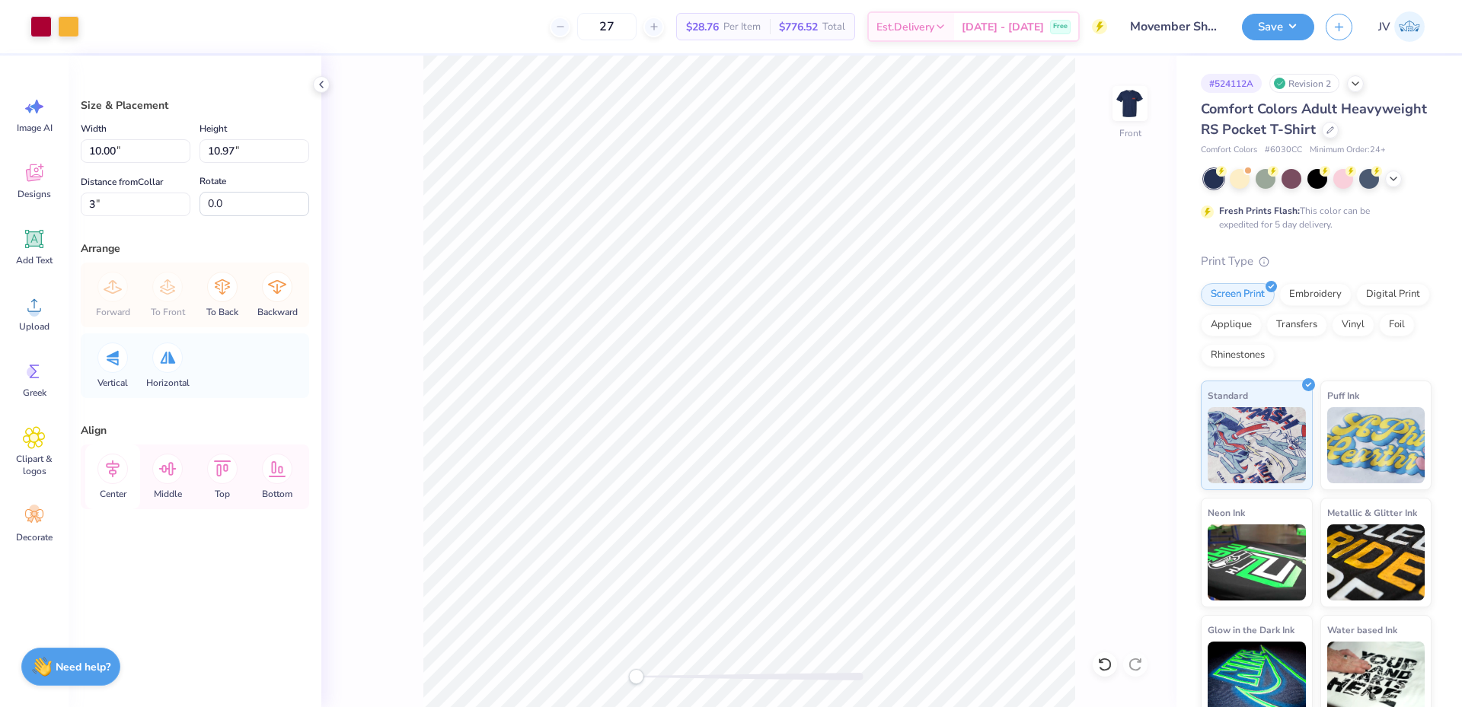
click at [124, 474] on icon at bounding box center [112, 469] width 30 height 30
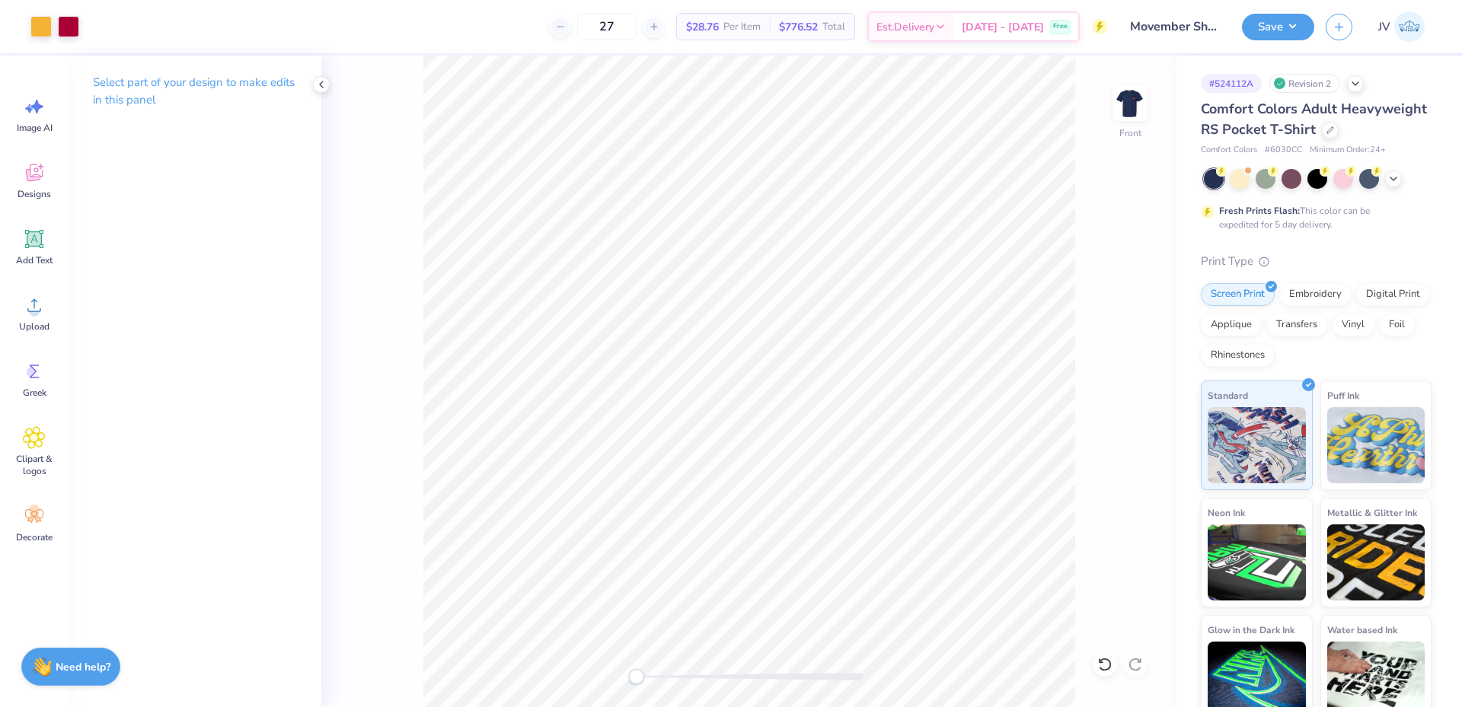
click at [575, 48] on div "Art colors 27 $28.76 Per Item $776.52 Total Est. Delivery [DATE] - [DATE] Free …" at bounding box center [731, 353] width 1462 height 707
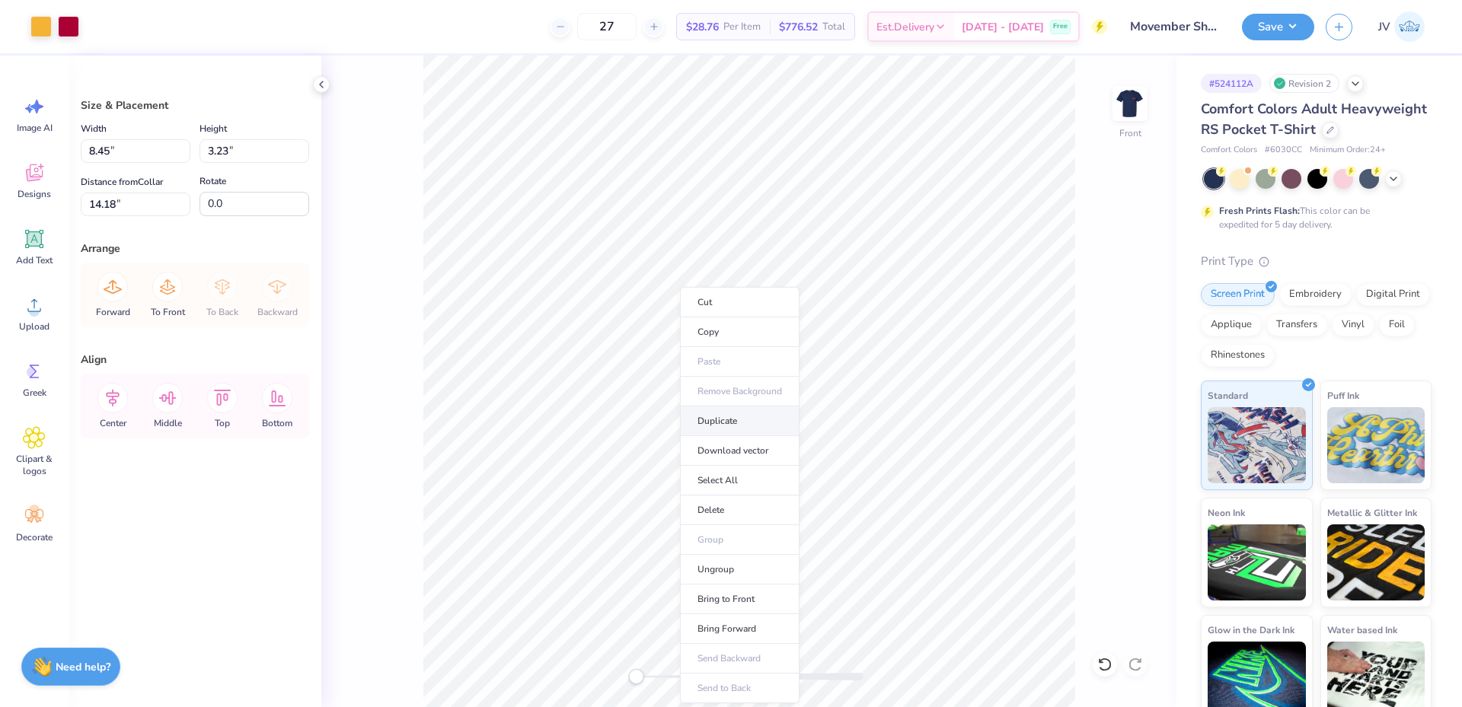
click at [710, 420] on li "Duplicate" at bounding box center [740, 422] width 120 height 30
type input "15.18"
click at [726, 570] on li "Ungroup" at bounding box center [750, 570] width 120 height 30
click at [802, 567] on li "Ungroup" at bounding box center [835, 570] width 120 height 30
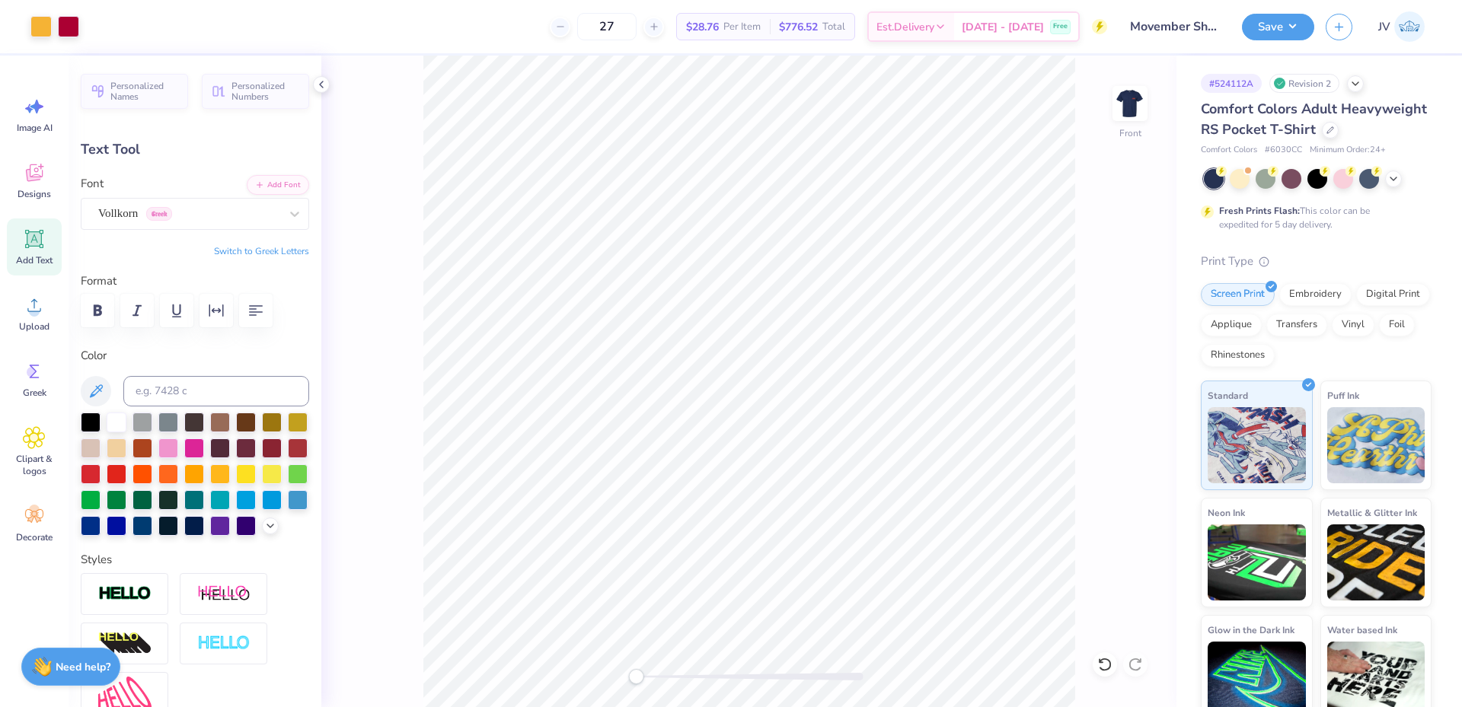
type input "2.21"
type input "0.79"
type input "19.62"
click at [156, 390] on input at bounding box center [216, 391] width 186 height 30
type input "207"
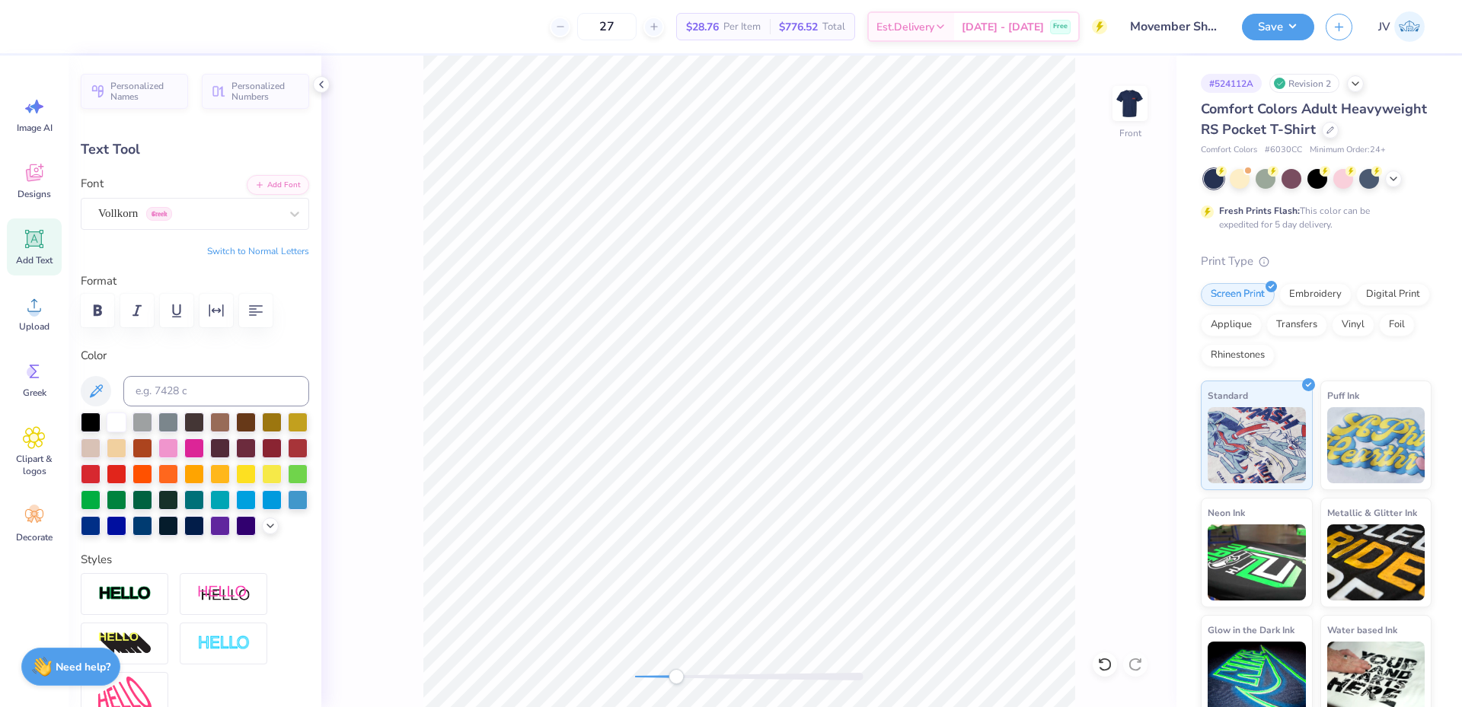
drag, startPoint x: 637, startPoint y: 678, endPoint x: 680, endPoint y: 684, distance: 43.1
click at [680, 684] on div "Accessibility label" at bounding box center [676, 676] width 15 height 15
type input "0.0"
type input "0.90"
type input "8.04"
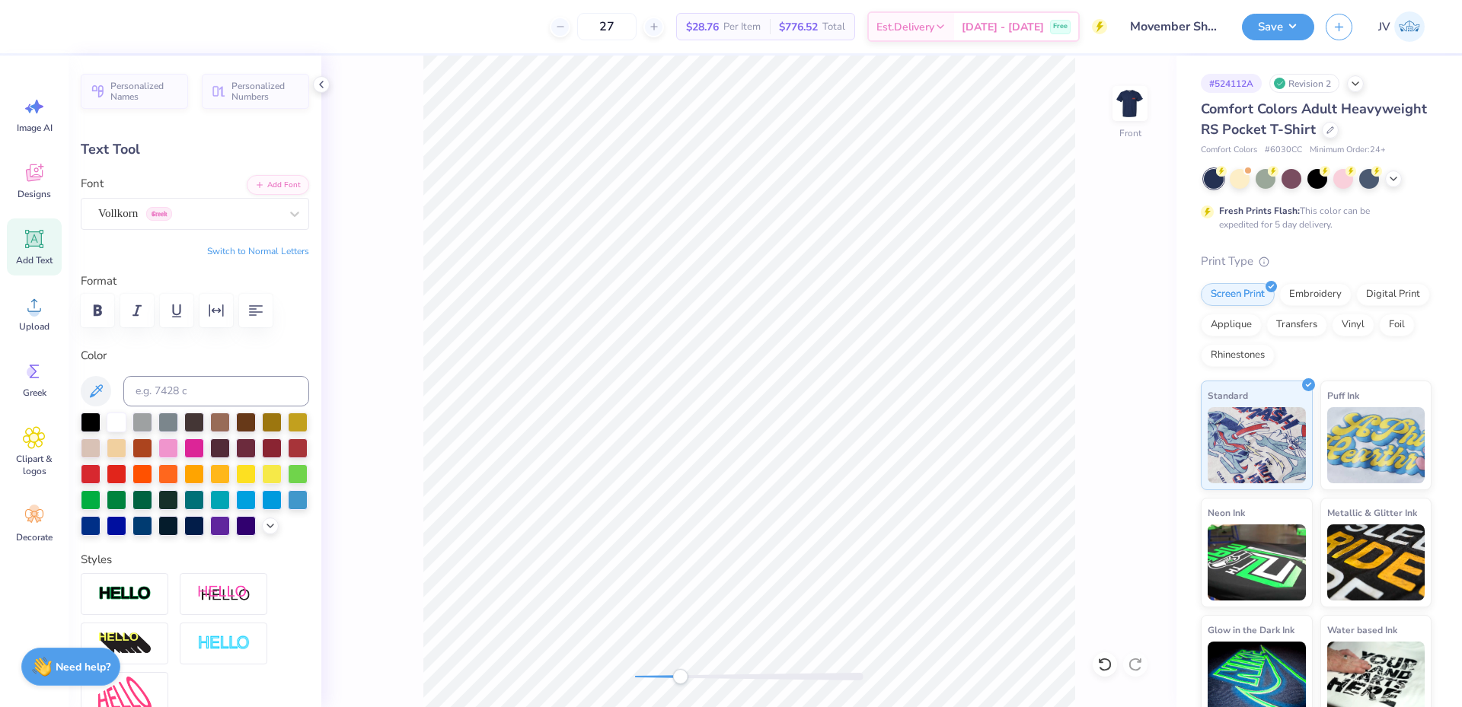
type input "0.0"
click at [624, 672] on div "Front" at bounding box center [748, 382] width 855 height 652
drag, startPoint x: 684, startPoint y: 682, endPoint x: 525, endPoint y: 25, distance: 676.2
click at [525, 25] on div "Art colors 27 $28.76 Per Item $776.52 Total Est. Delivery [DATE] - [DATE] Free …" at bounding box center [731, 353] width 1462 height 707
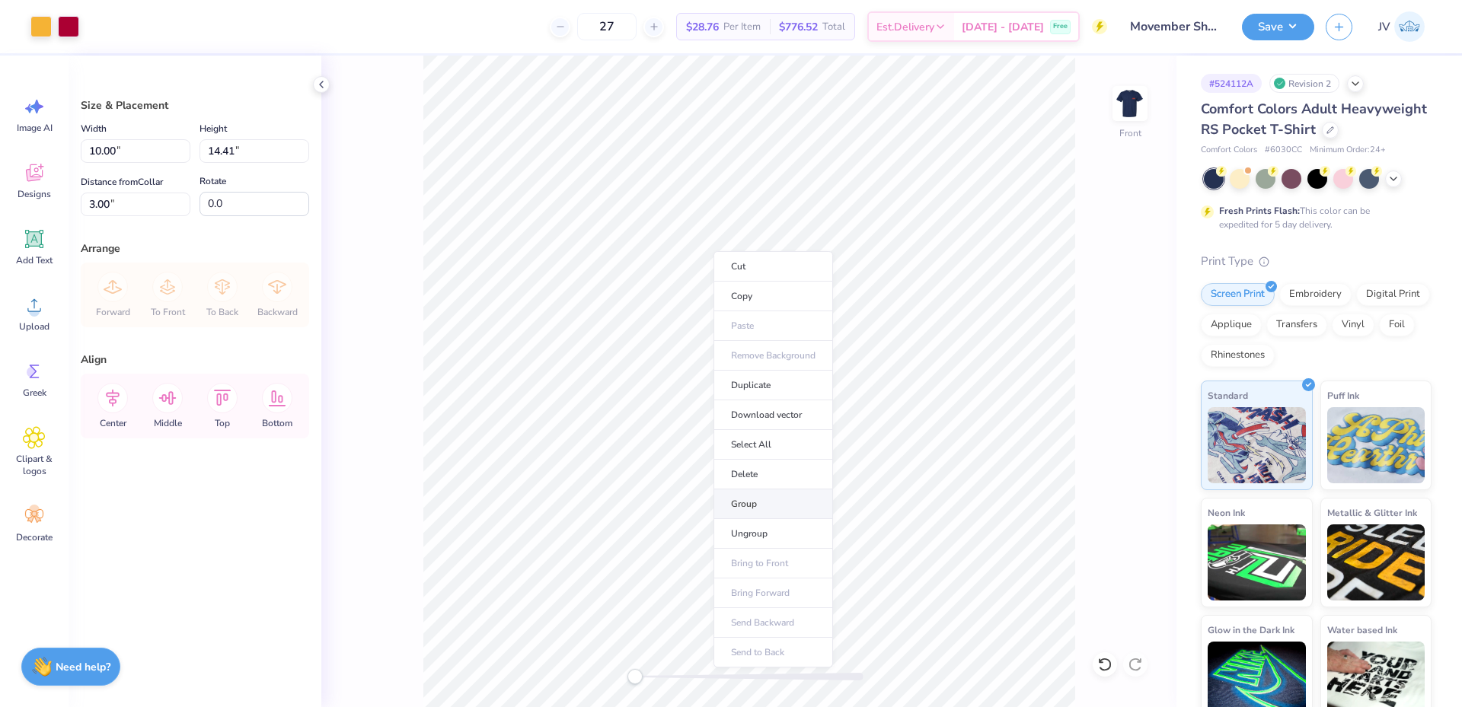
click at [771, 509] on li "Group" at bounding box center [774, 505] width 120 height 30
click at [1129, 103] on img at bounding box center [1130, 103] width 61 height 61
click at [1267, 28] on button "Save" at bounding box center [1278, 24] width 72 height 27
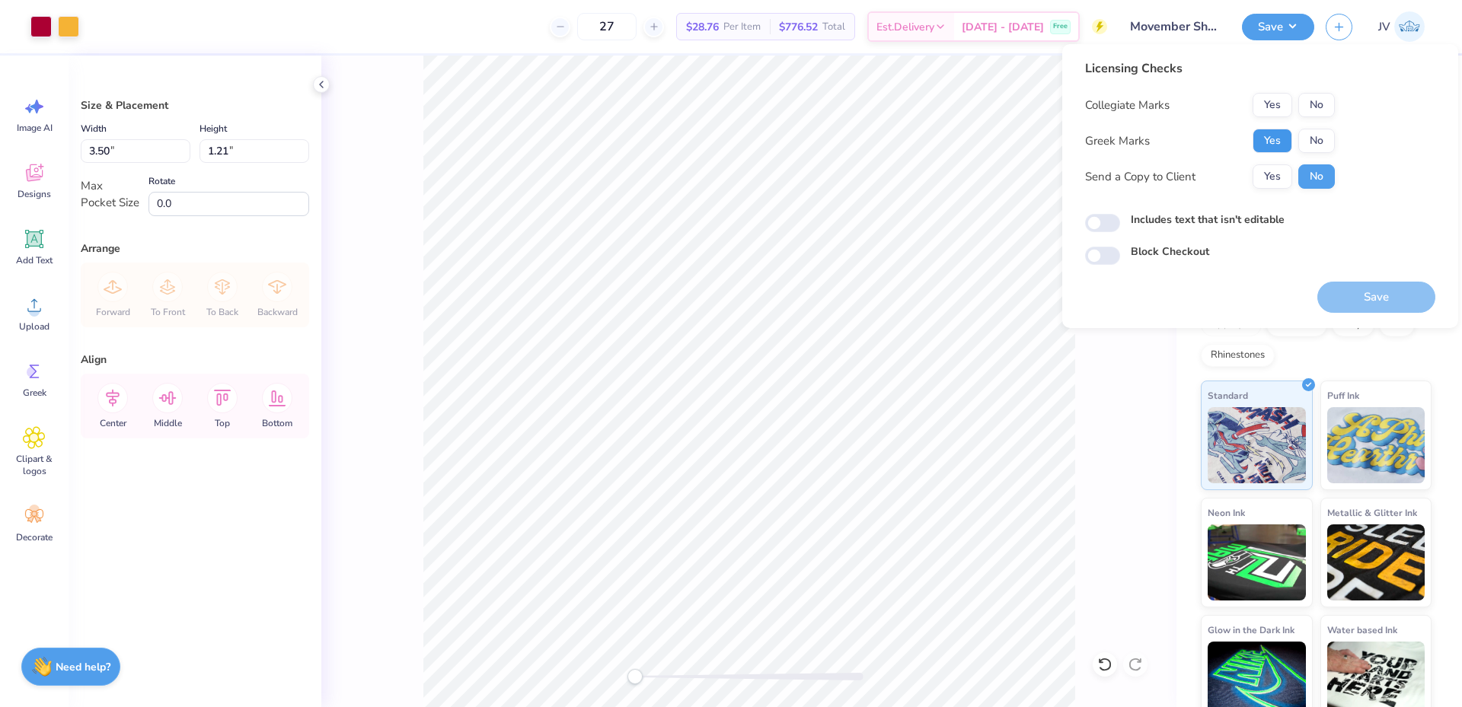
click at [1272, 135] on button "Yes" at bounding box center [1273, 141] width 40 height 24
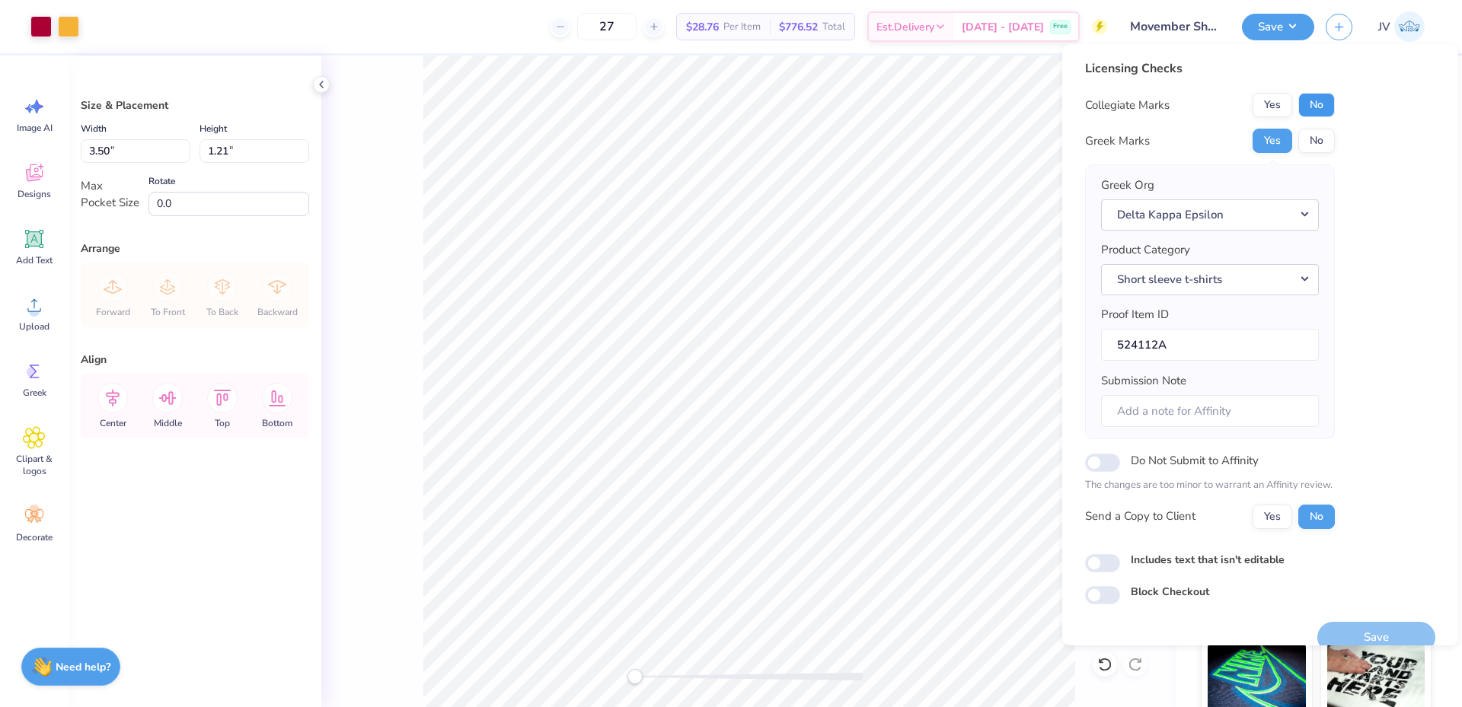
click at [1309, 109] on button "No" at bounding box center [1316, 105] width 37 height 24
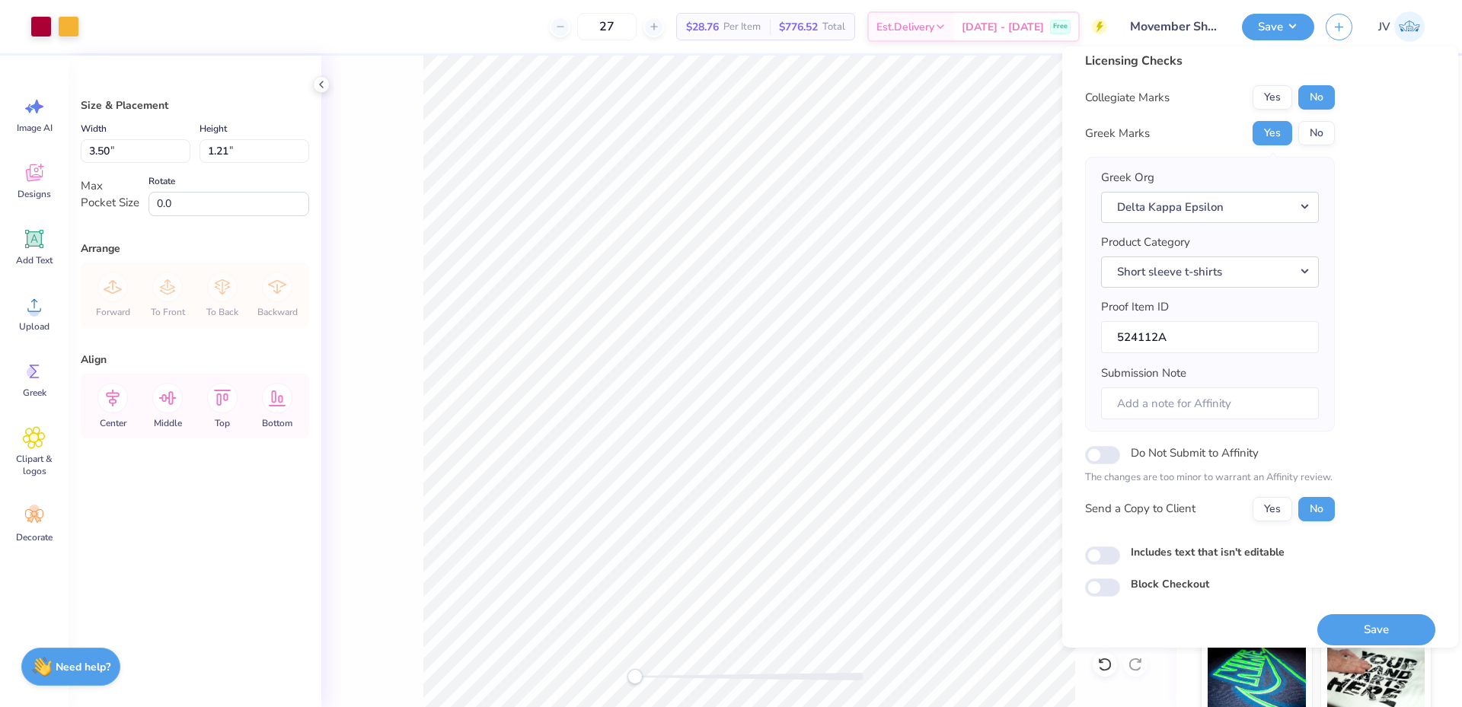
scroll to position [22, 0]
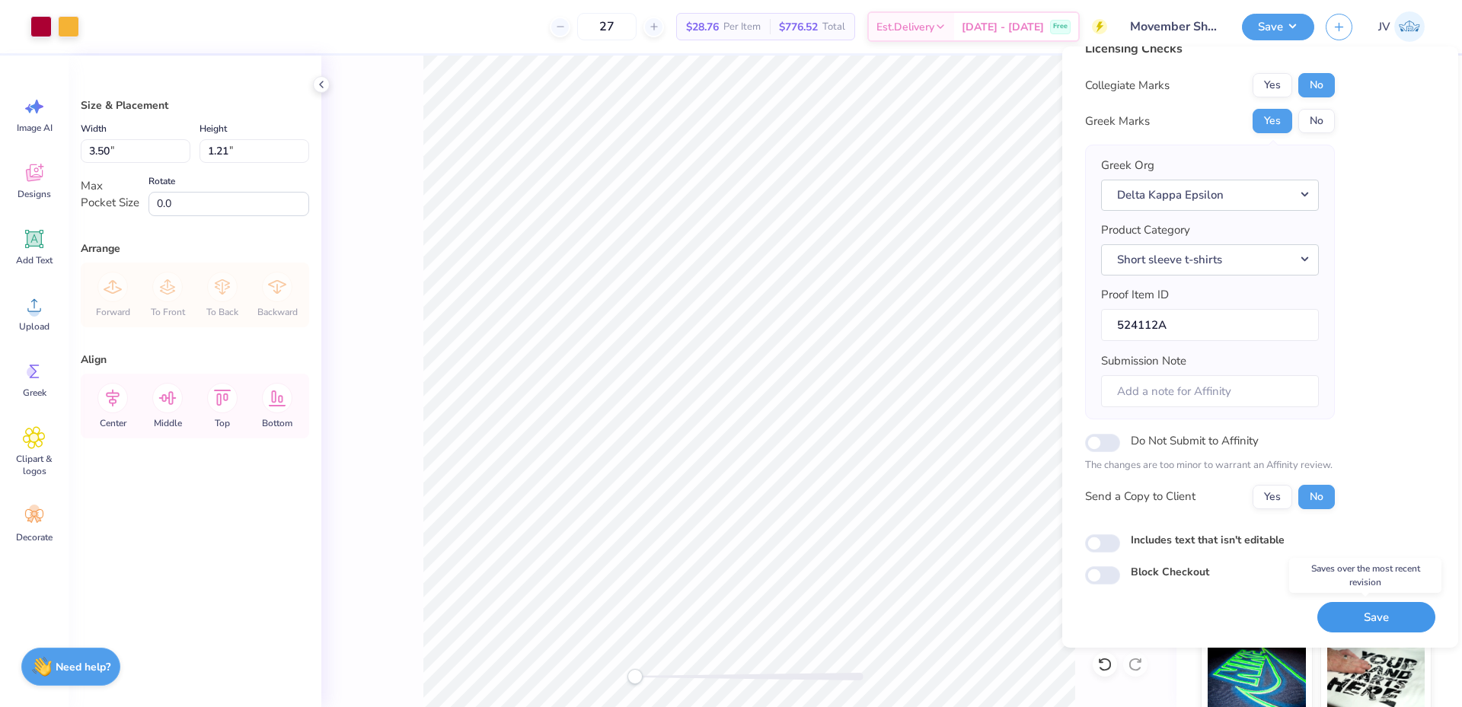
click at [1356, 610] on button "Save" at bounding box center [1376, 617] width 118 height 31
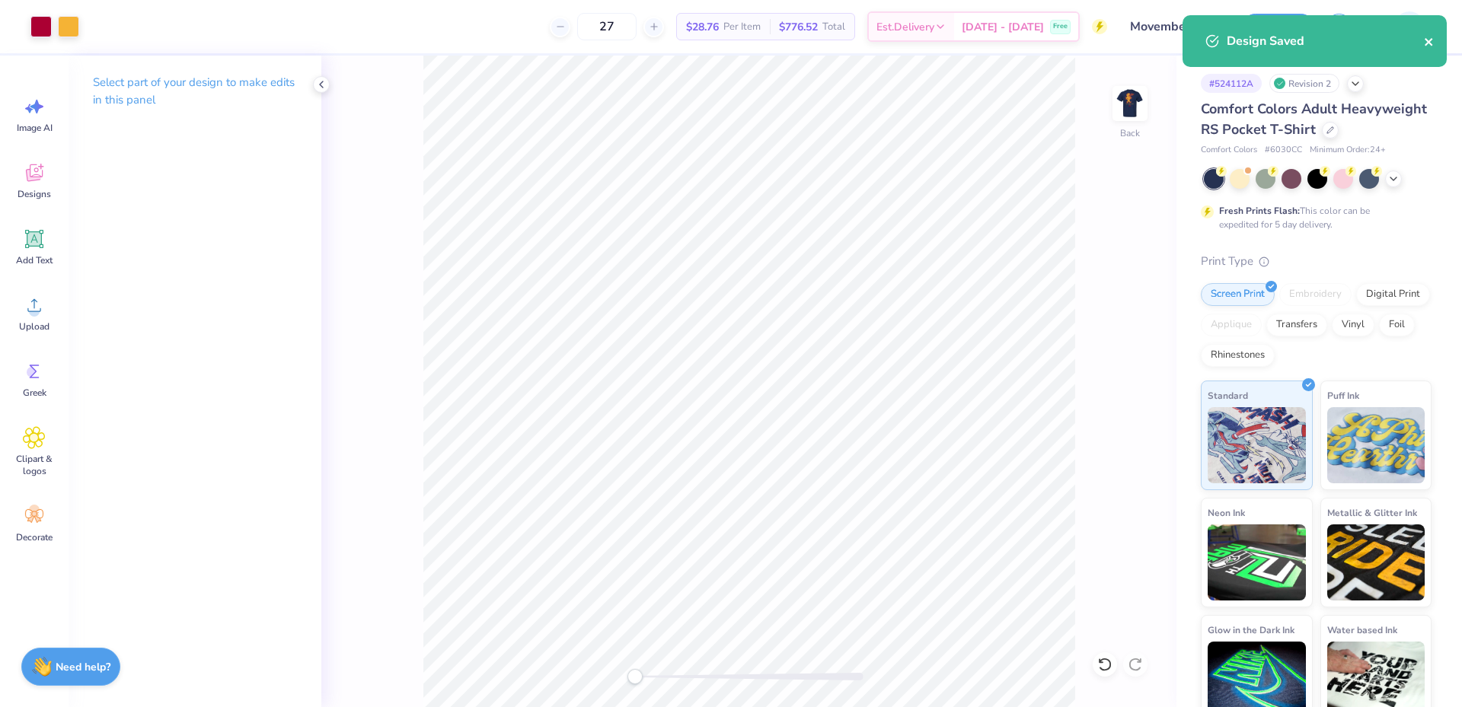
click at [1430, 43] on icon "close" at bounding box center [1429, 42] width 8 height 8
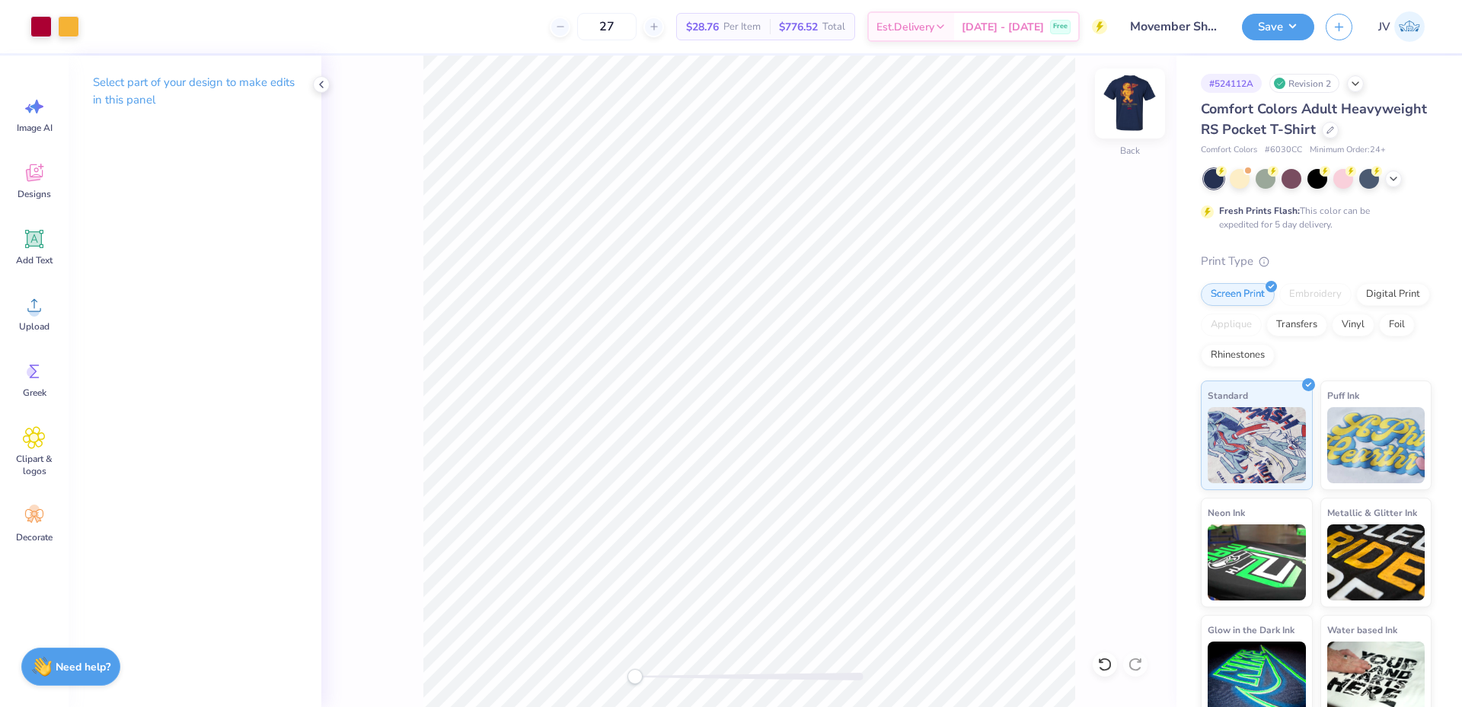
click at [1129, 105] on img at bounding box center [1130, 103] width 61 height 61
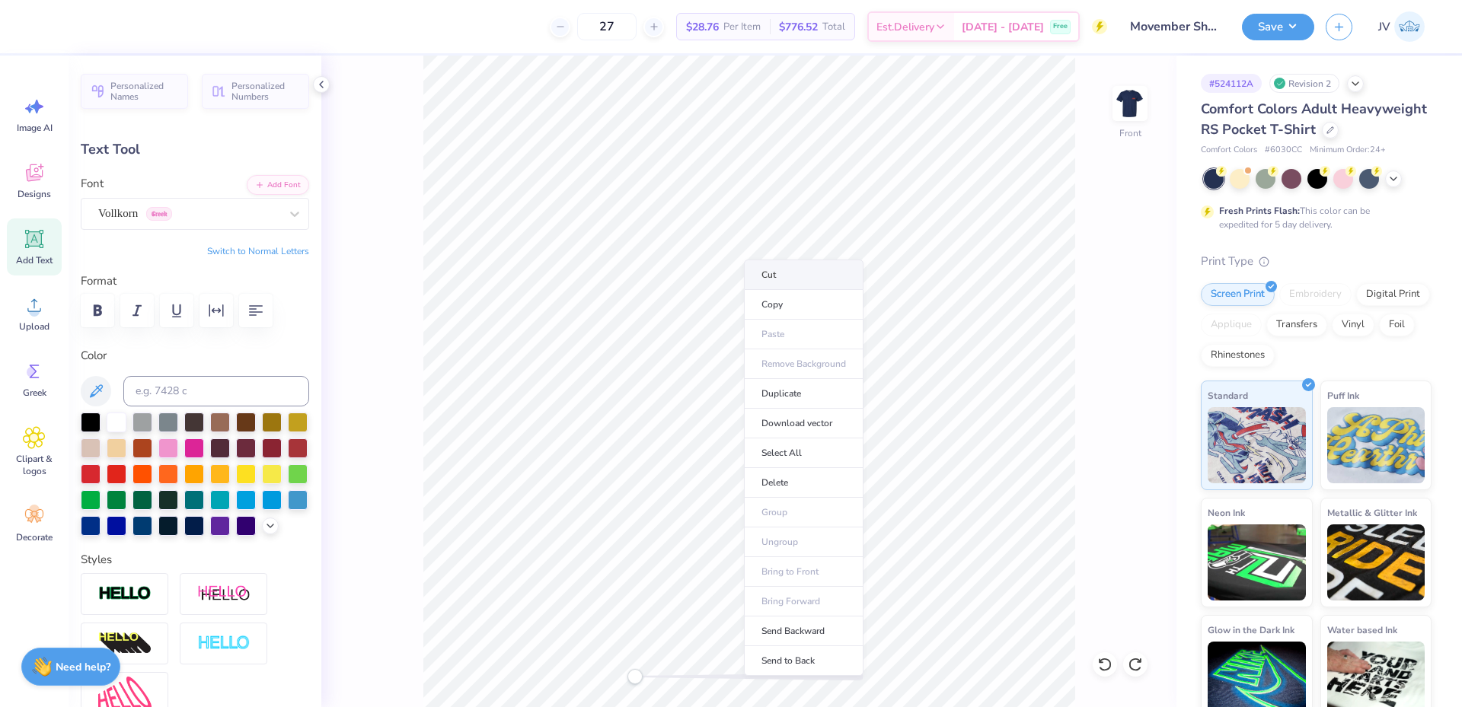
type input "0.0"
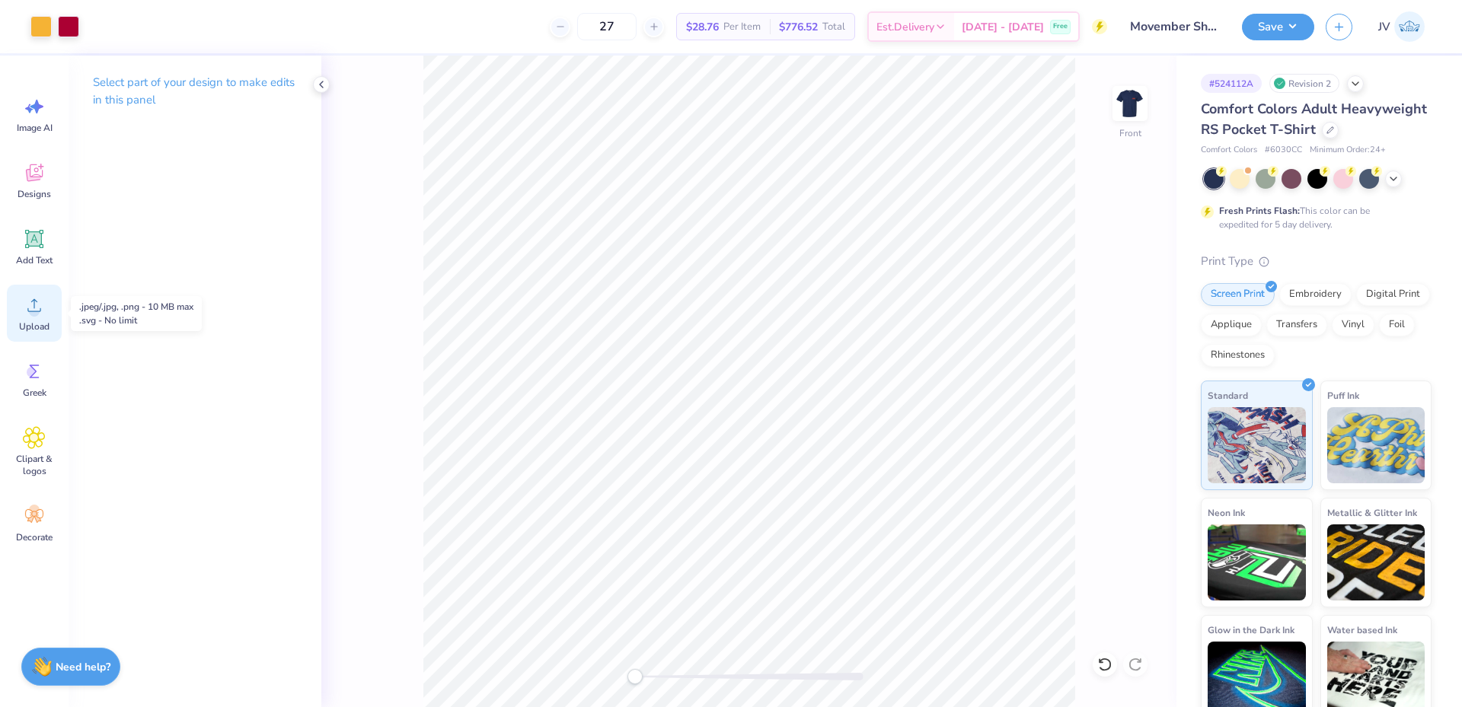
click at [38, 303] on icon at bounding box center [34, 305] width 23 height 23
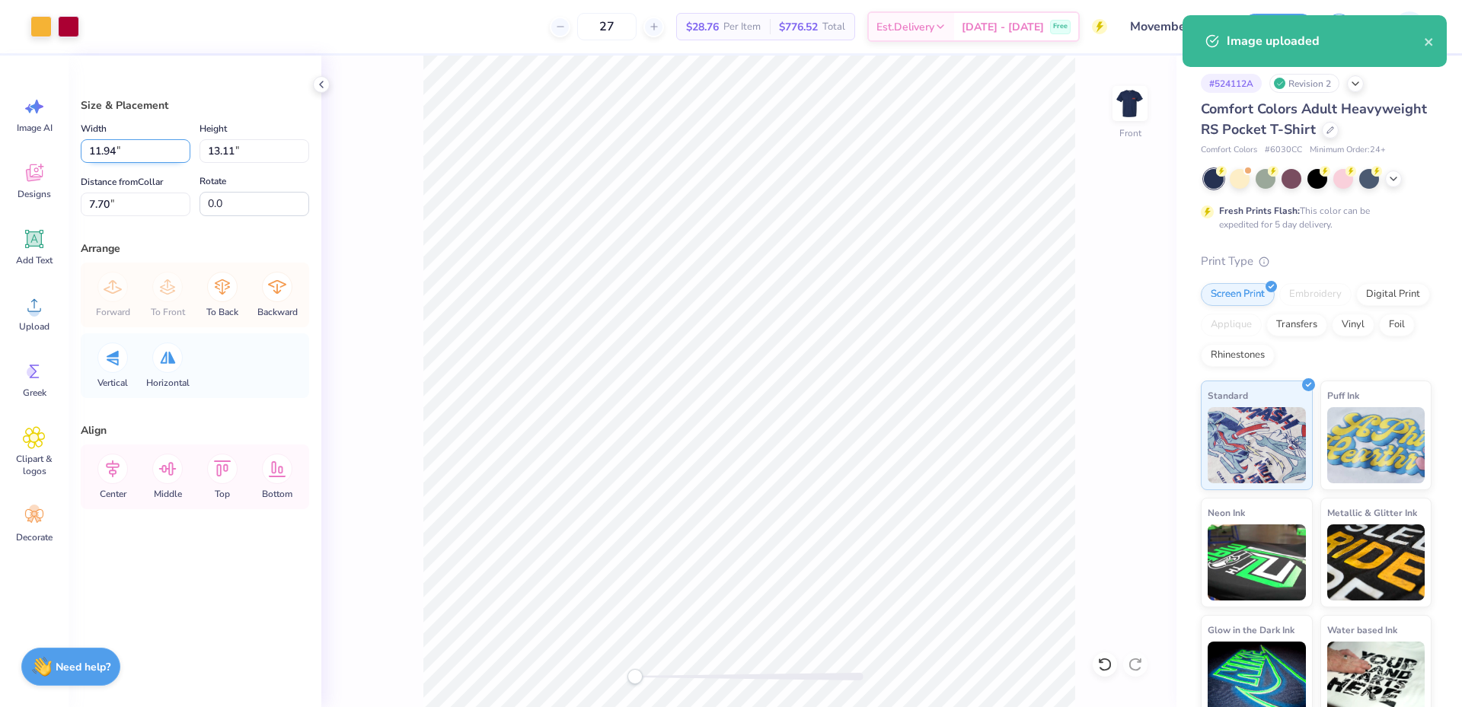
click at [100, 147] on input "11.94" at bounding box center [136, 151] width 110 height 24
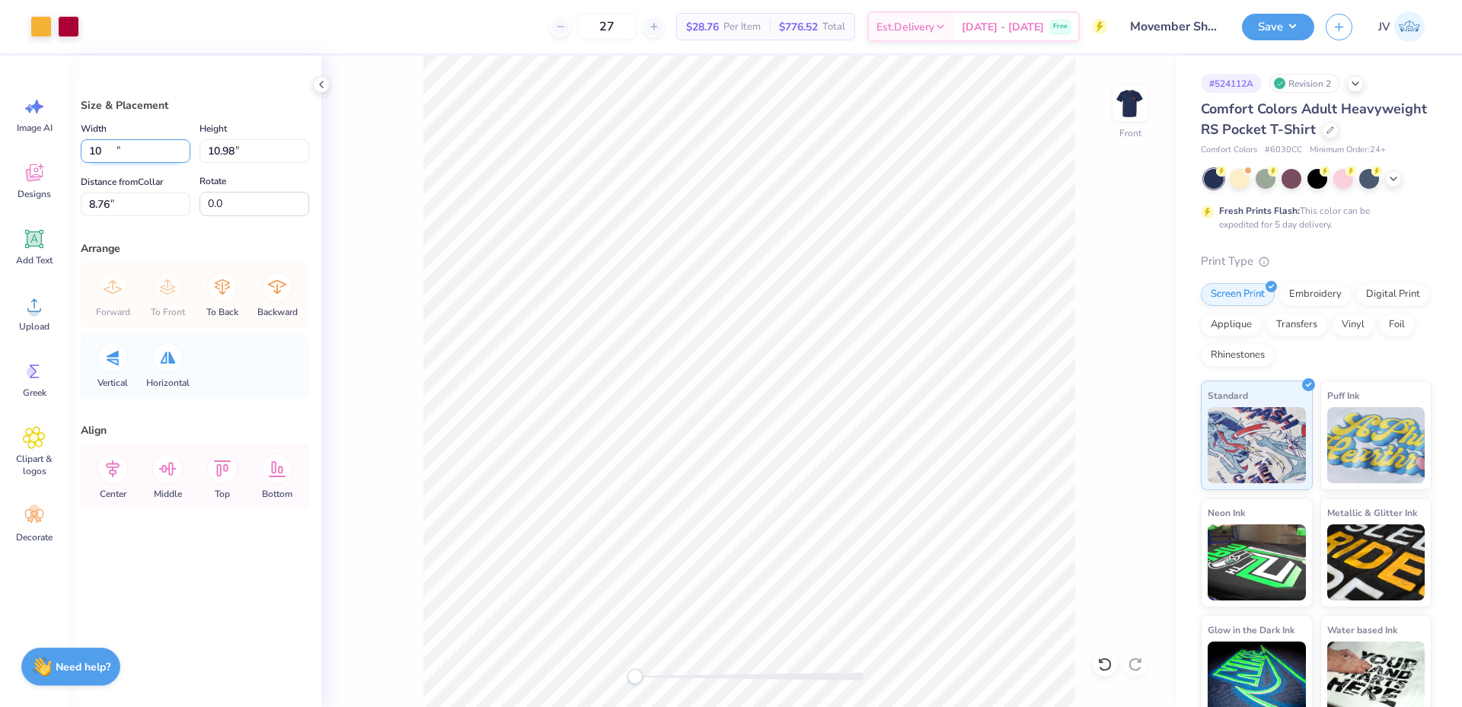
type input "10.00"
type input "10.98"
click at [99, 212] on input "8.76" at bounding box center [136, 205] width 110 height 24
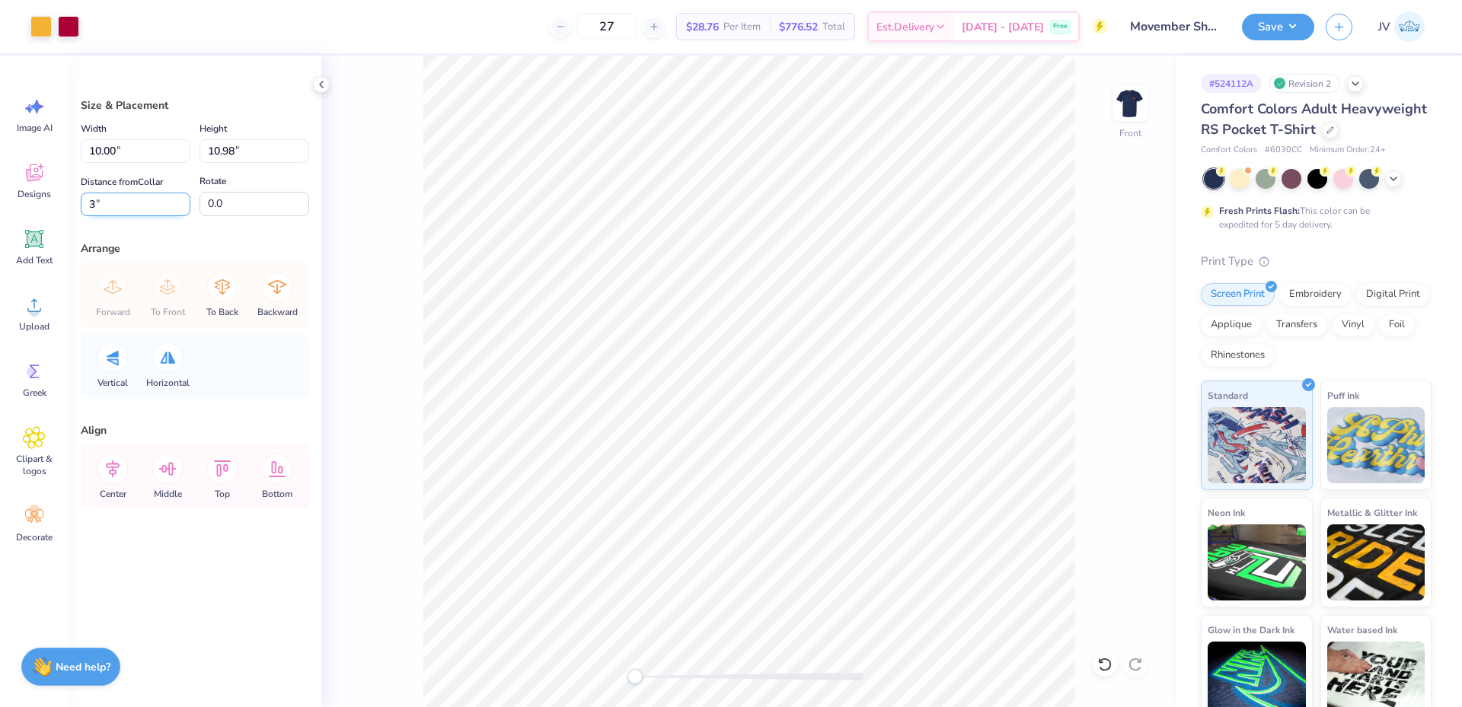
type input "3"
click at [759, 525] on li "Ungroup" at bounding box center [770, 522] width 120 height 30
click at [784, 682] on li "Send to Back" at bounding box center [796, 687] width 120 height 30
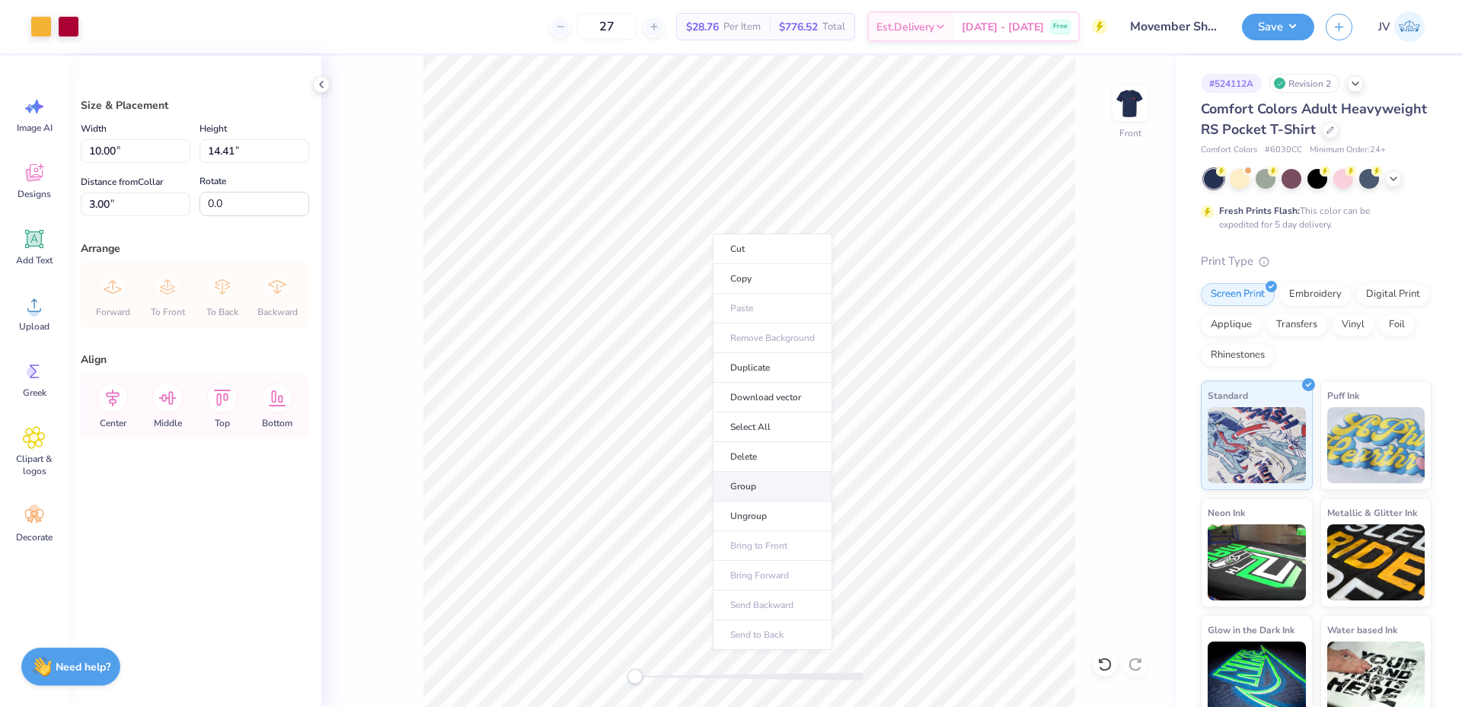
click at [782, 486] on li "Group" at bounding box center [773, 487] width 120 height 30
click at [1291, 22] on button "Save" at bounding box center [1278, 24] width 72 height 27
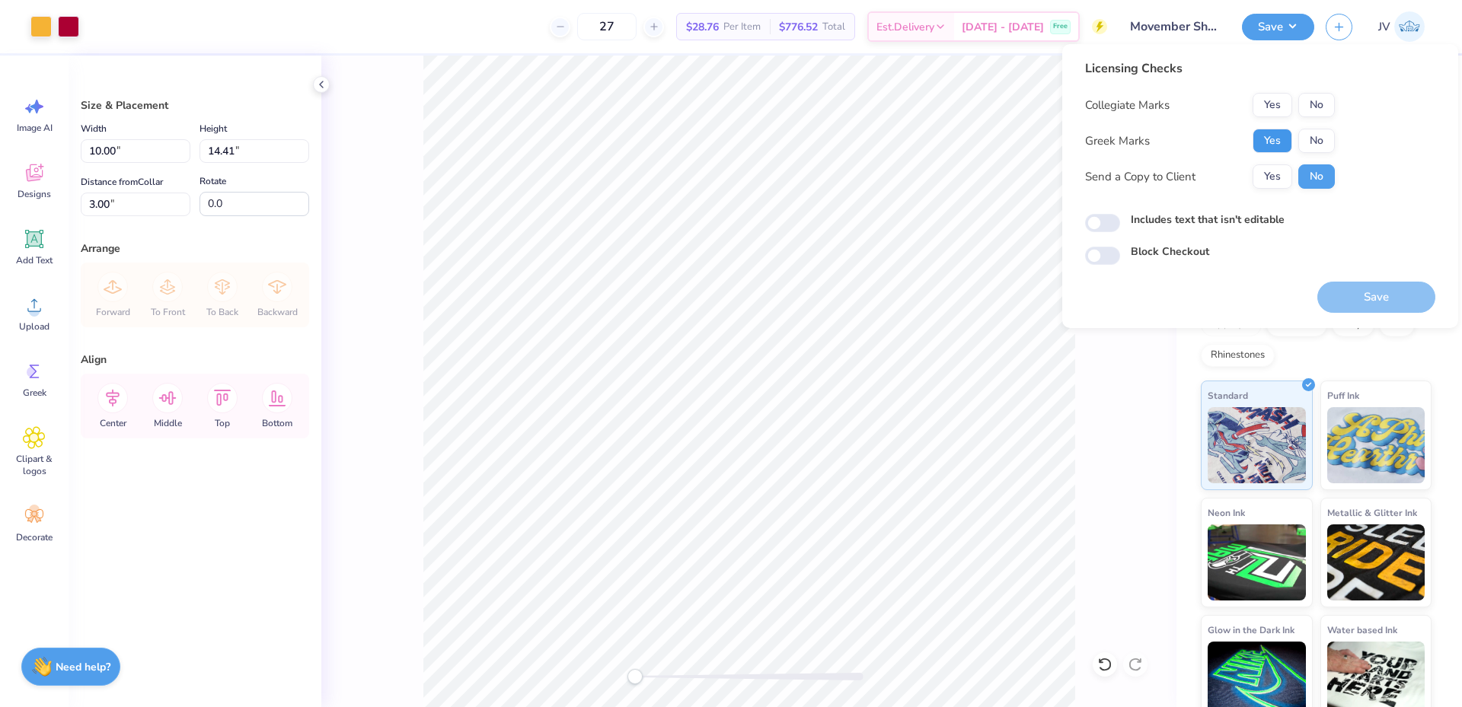
click at [1280, 131] on button "Yes" at bounding box center [1273, 141] width 40 height 24
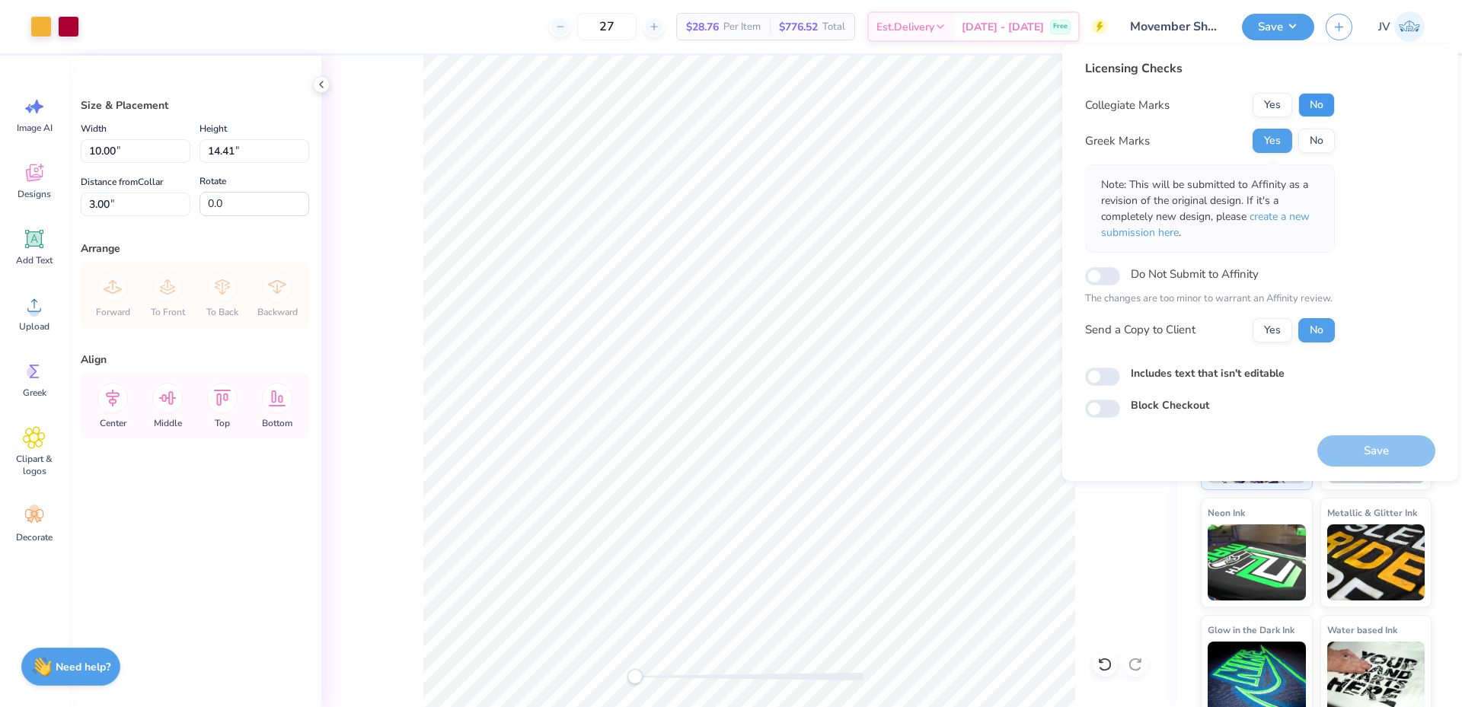
click at [1319, 107] on button "No" at bounding box center [1316, 105] width 37 height 24
click at [1273, 216] on span "create a new submission here" at bounding box center [1205, 224] width 209 height 30
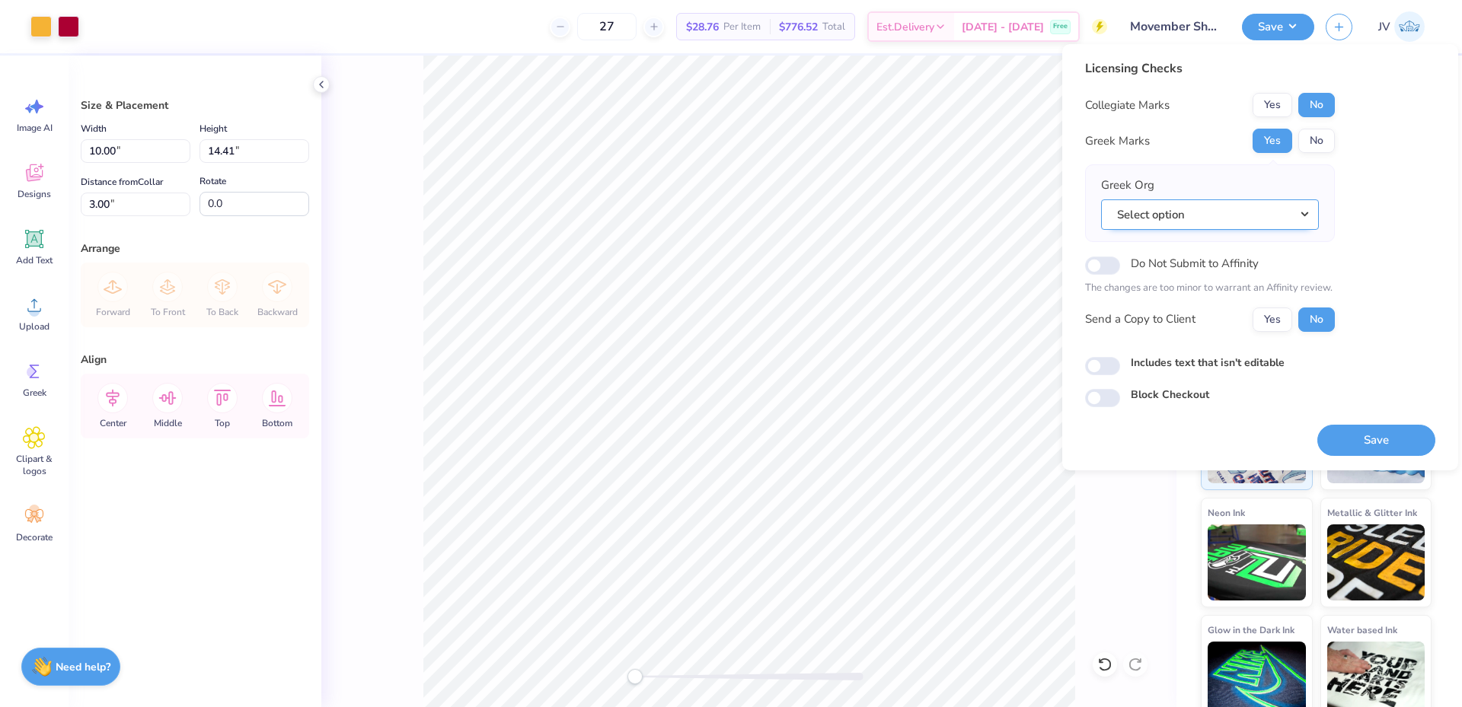
click at [1269, 218] on button "Select option" at bounding box center [1210, 215] width 218 height 31
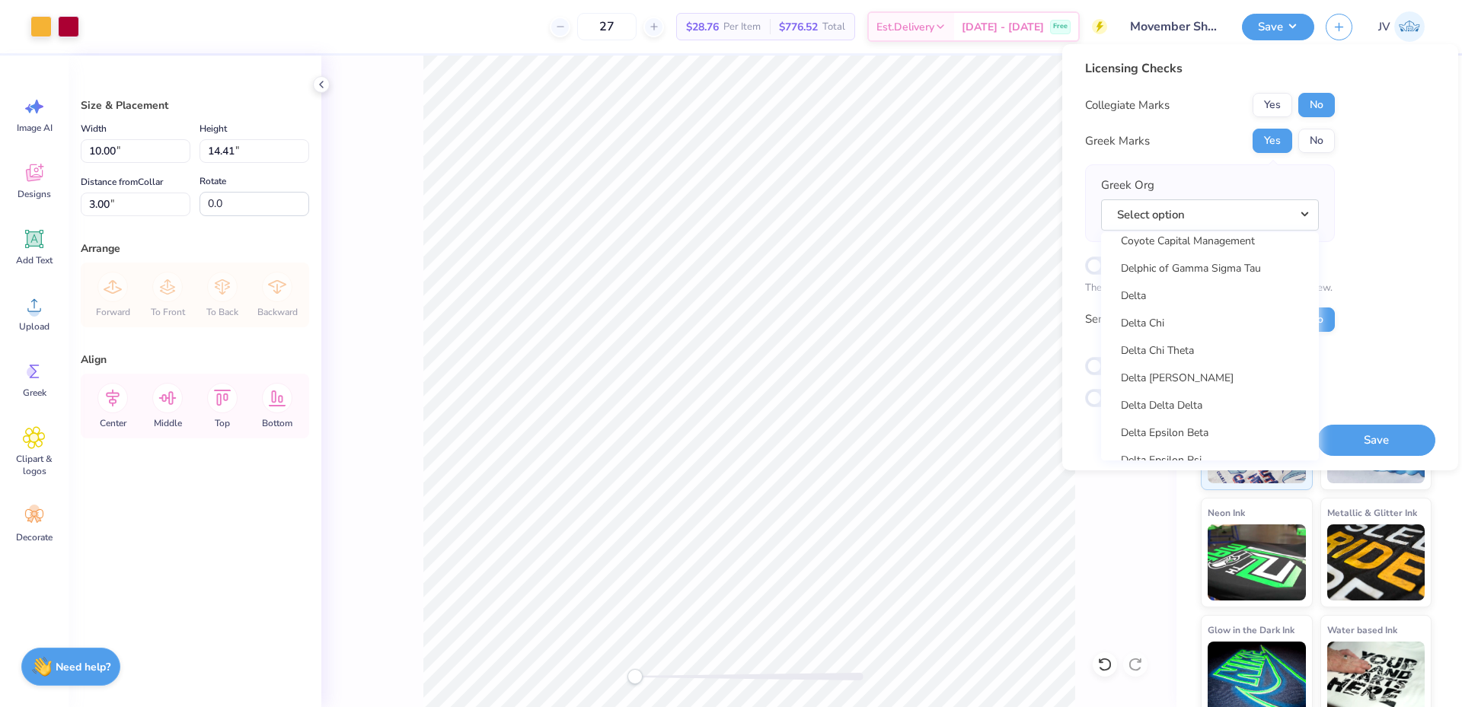
scroll to position [3554, 0]
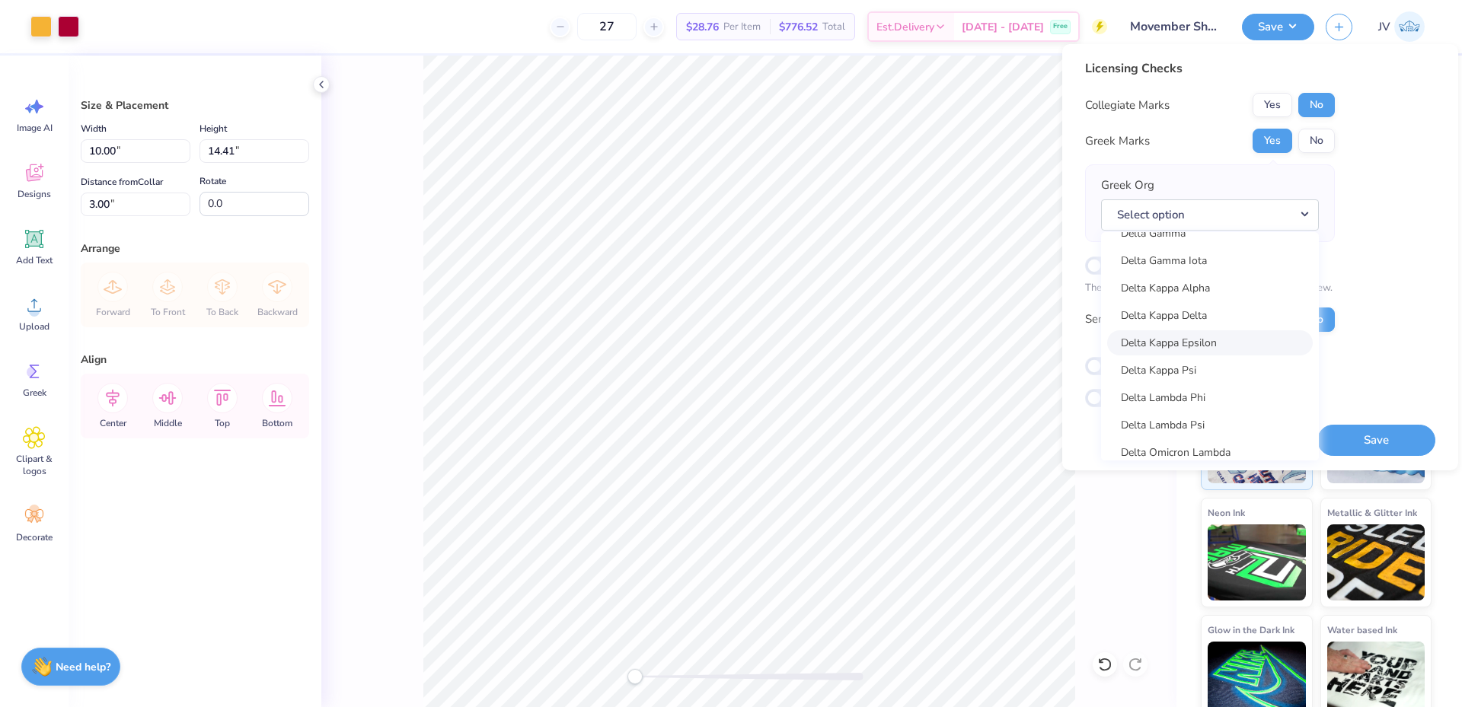
click at [1210, 343] on link "Delta Kappa Epsilon" at bounding box center [1210, 343] width 206 height 25
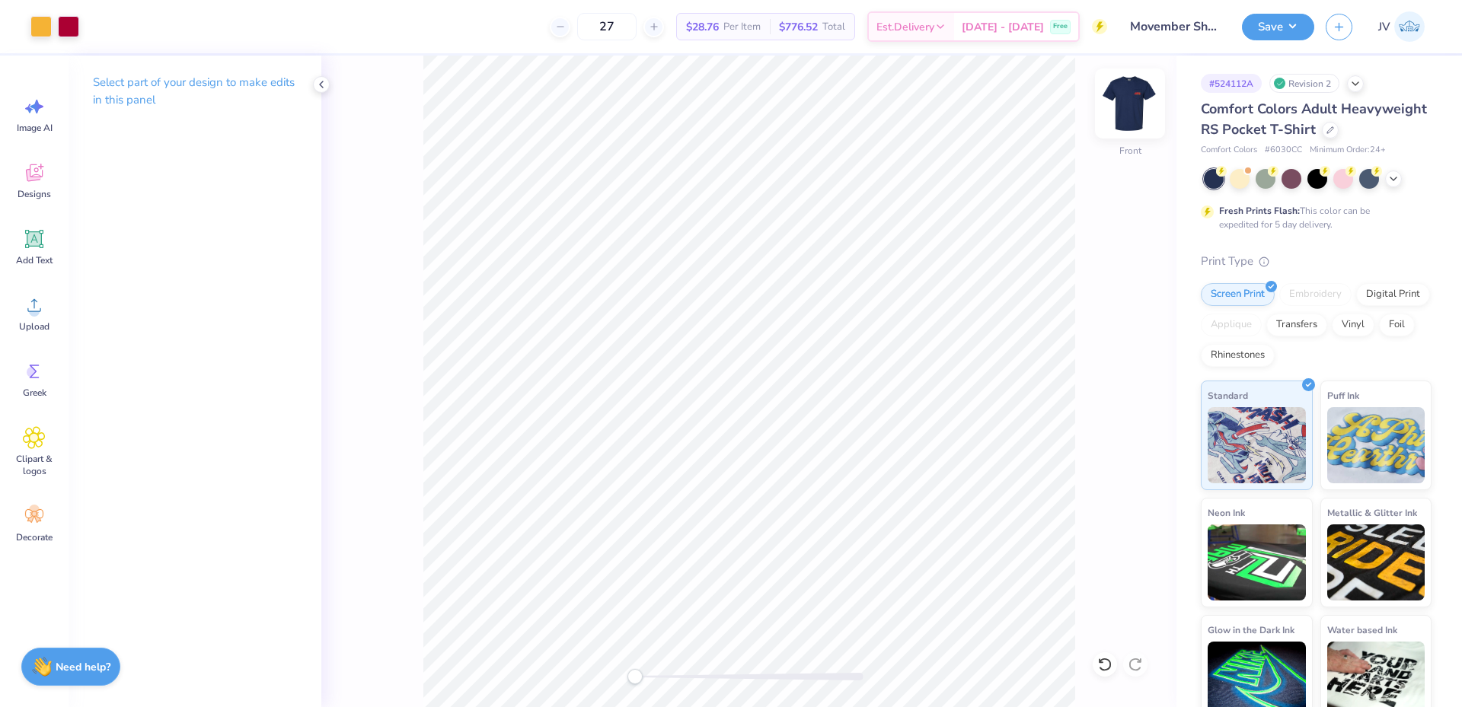
click at [1138, 115] on img at bounding box center [1130, 103] width 61 height 61
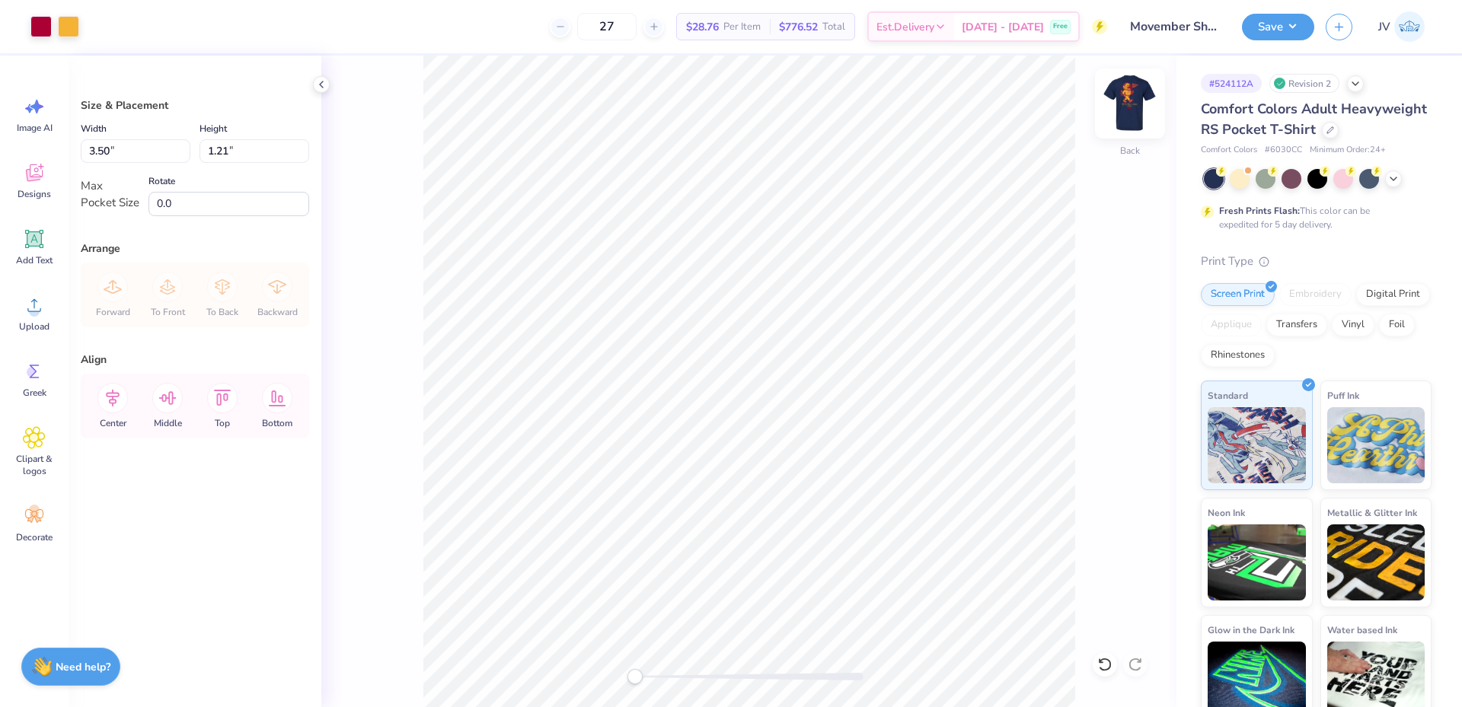
click at [1137, 99] on img at bounding box center [1130, 103] width 61 height 61
click at [110, 396] on icon at bounding box center [113, 399] width 14 height 18
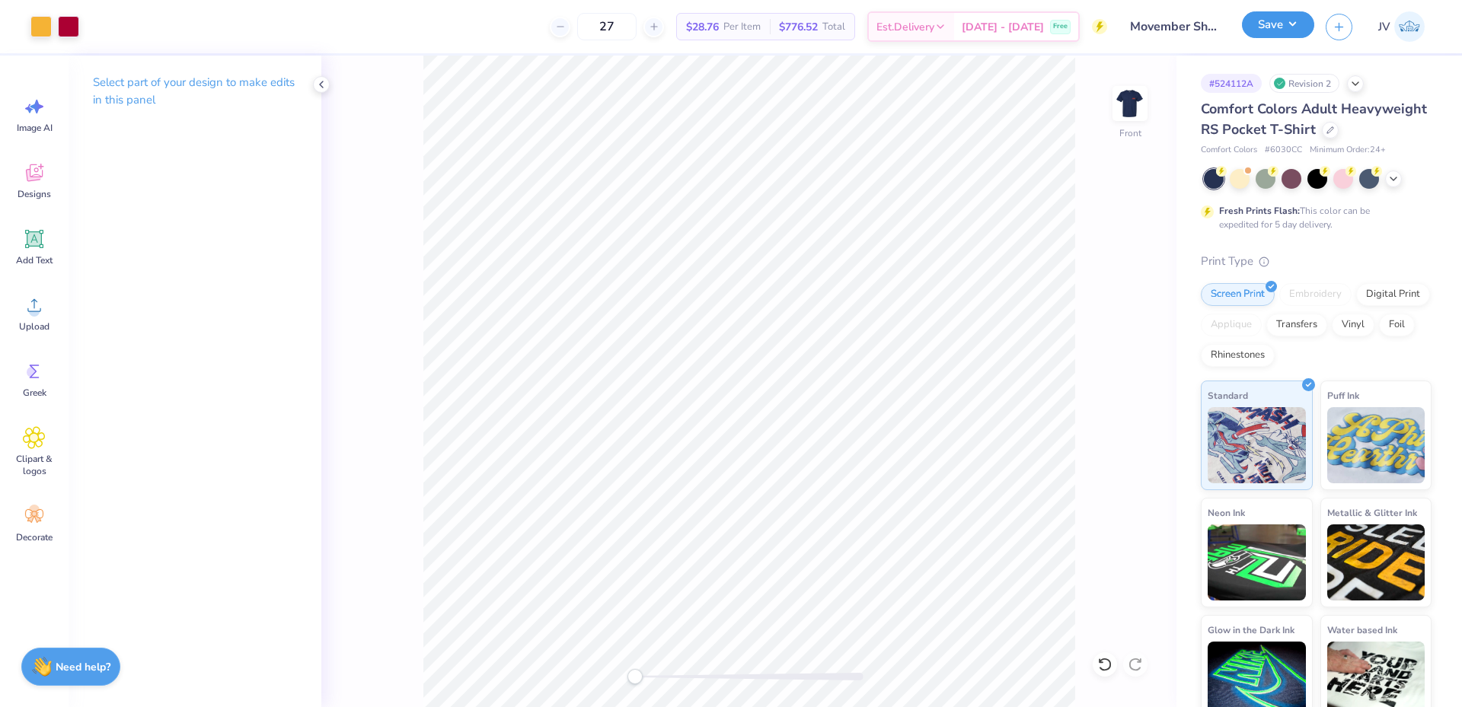
click at [1276, 30] on button "Save" at bounding box center [1278, 24] width 72 height 27
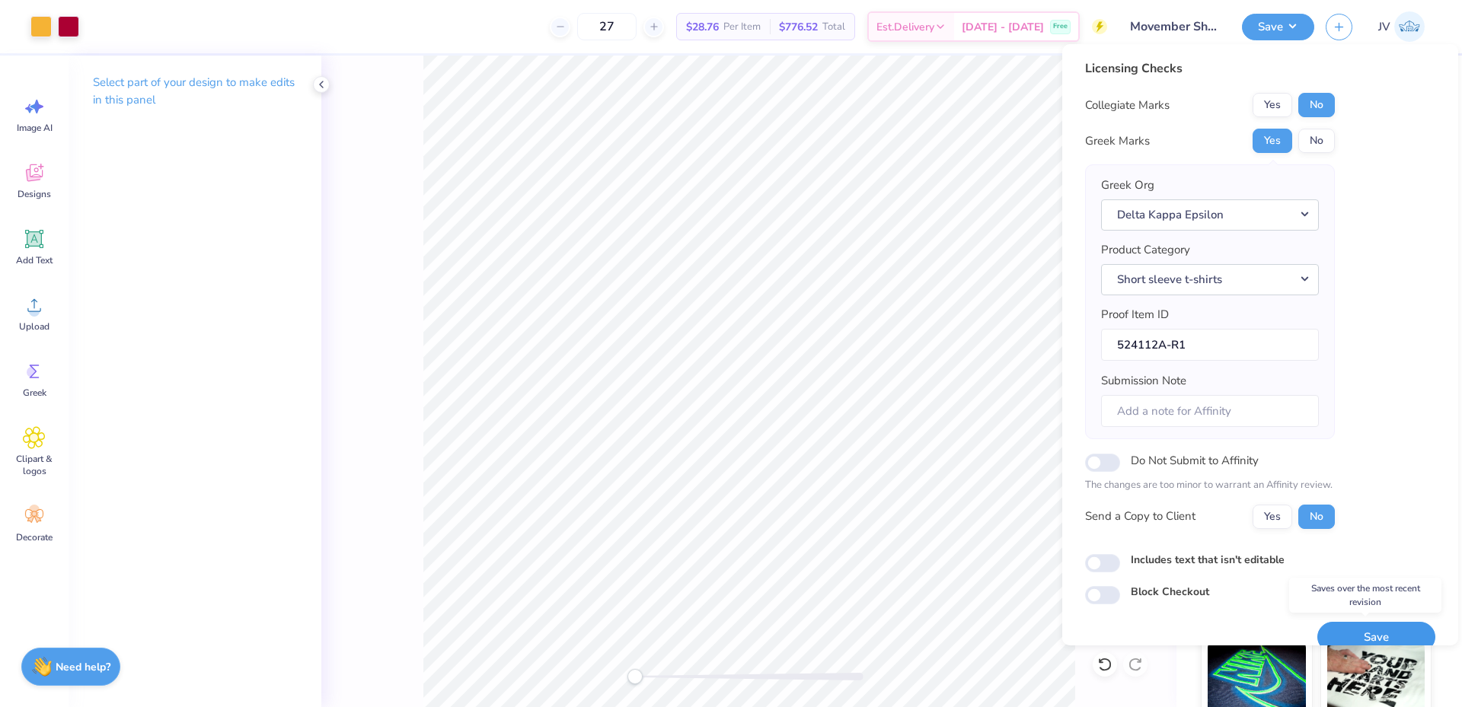
click at [1332, 628] on button "Save" at bounding box center [1376, 637] width 118 height 31
